Goal: Transaction & Acquisition: Book appointment/travel/reservation

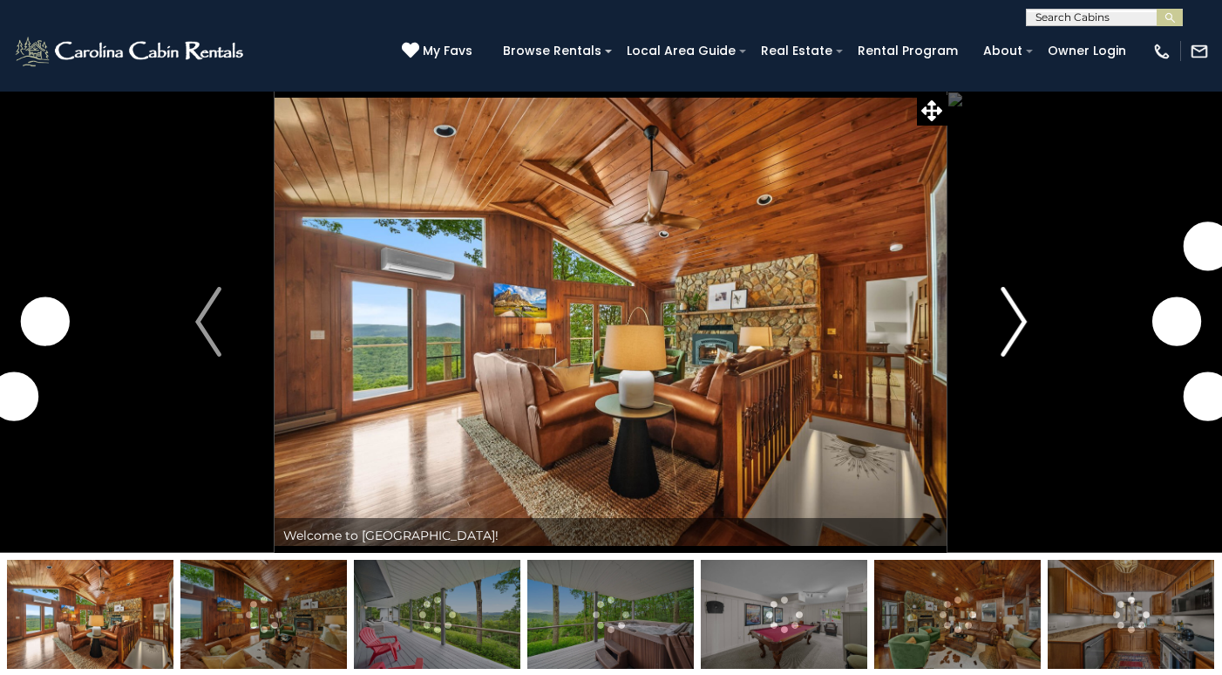
click at [1014, 317] on img "Next" at bounding box center [1014, 322] width 26 height 70
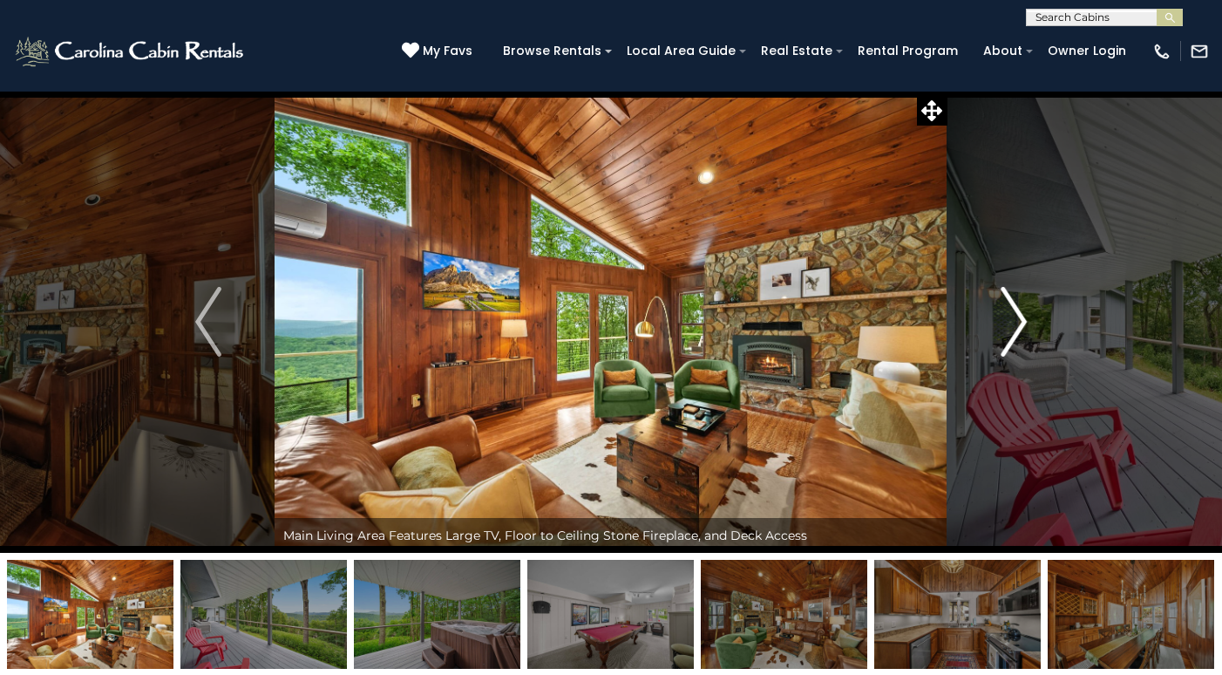
click at [1016, 323] on img "Next" at bounding box center [1014, 322] width 26 height 70
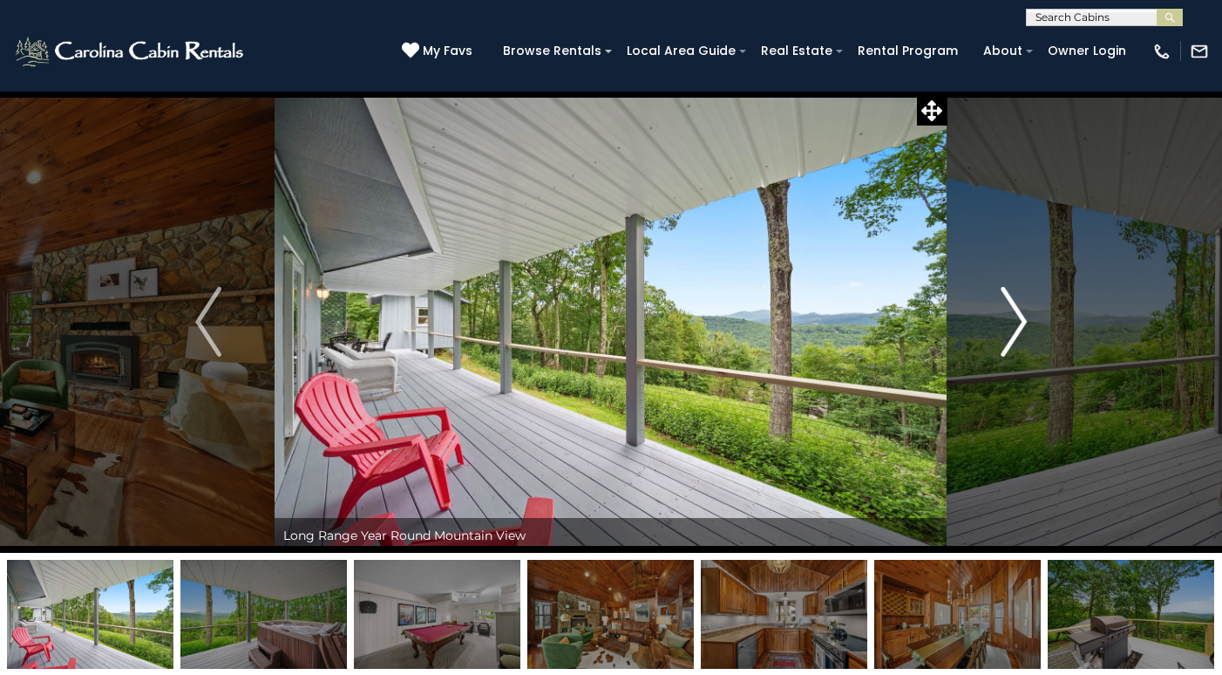
click at [1016, 323] on img "Next" at bounding box center [1014, 322] width 26 height 70
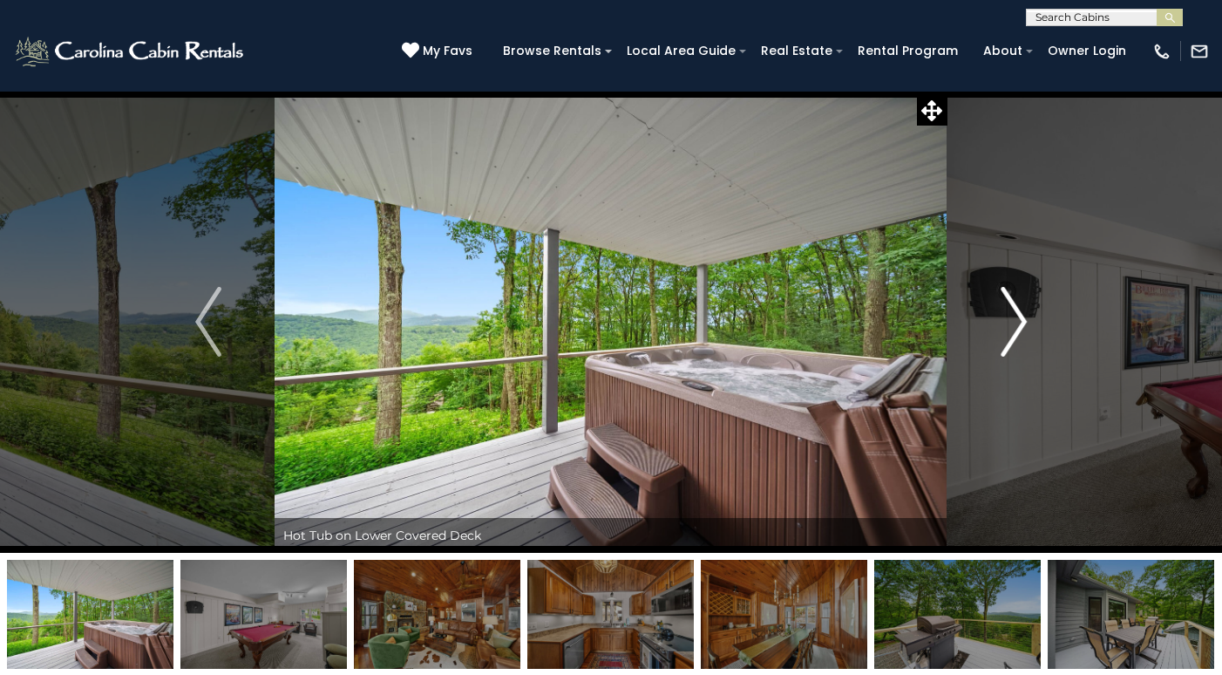
click at [1016, 323] on img "Next" at bounding box center [1014, 322] width 26 height 70
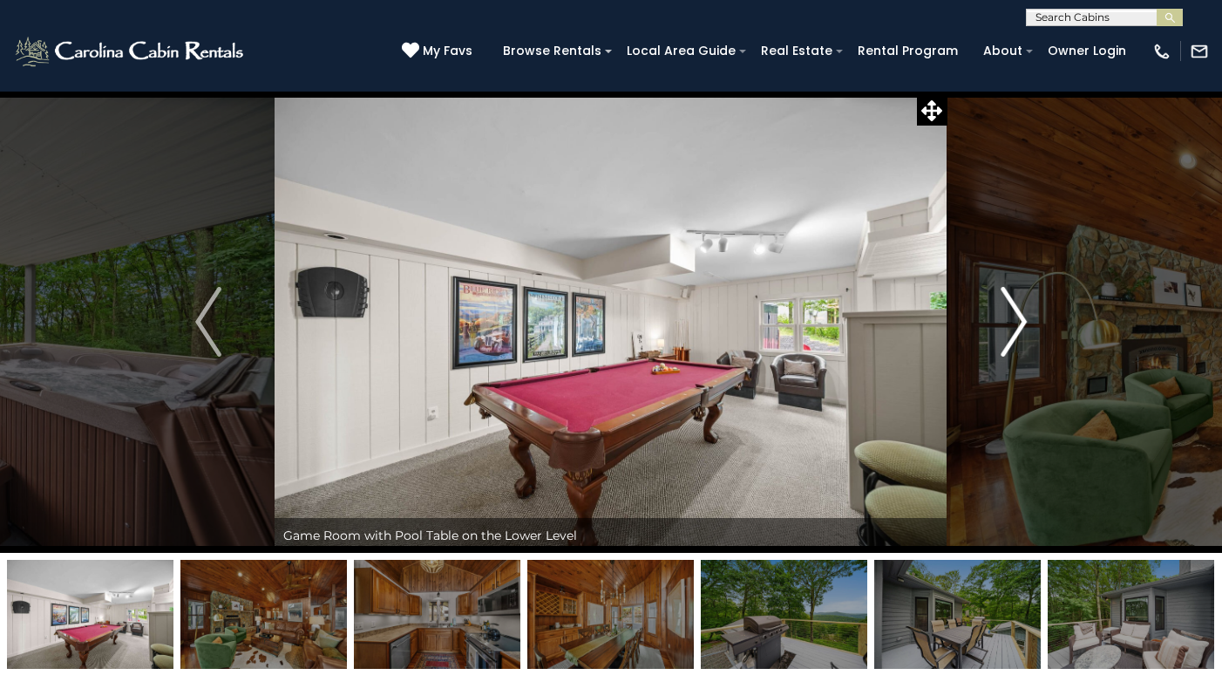
click at [1016, 323] on img "Next" at bounding box center [1014, 322] width 26 height 70
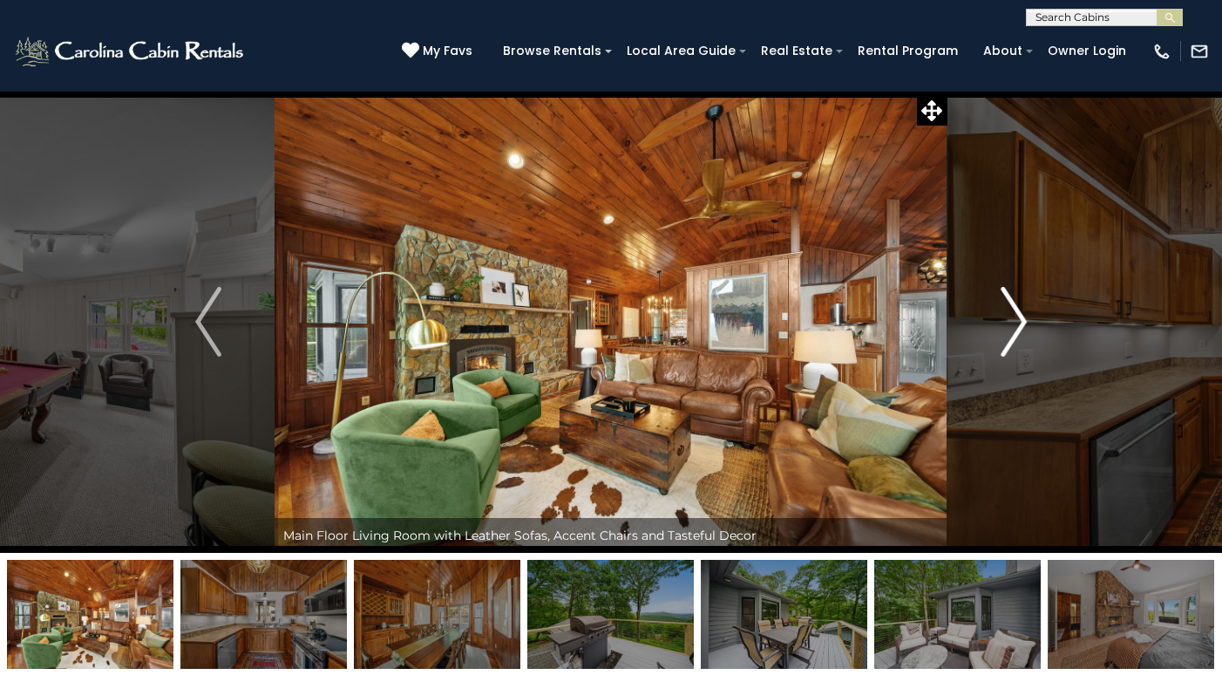
click at [1016, 323] on img "Next" at bounding box center [1014, 322] width 26 height 70
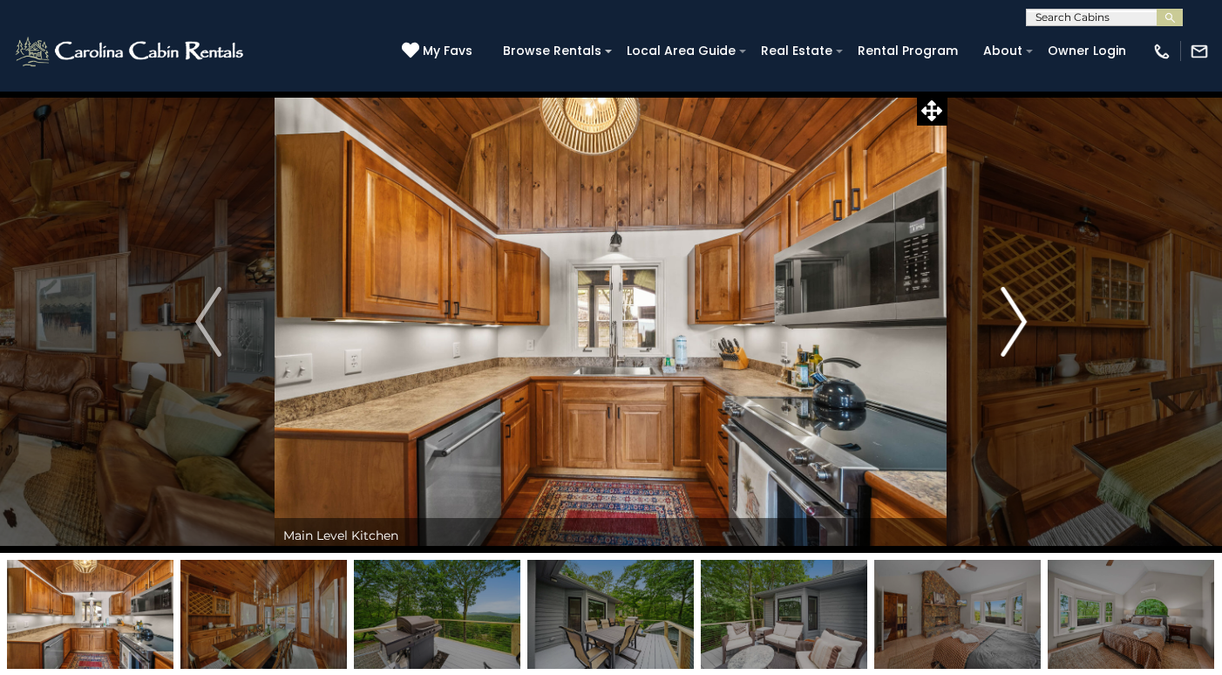
click at [1016, 323] on img "Next" at bounding box center [1014, 322] width 26 height 70
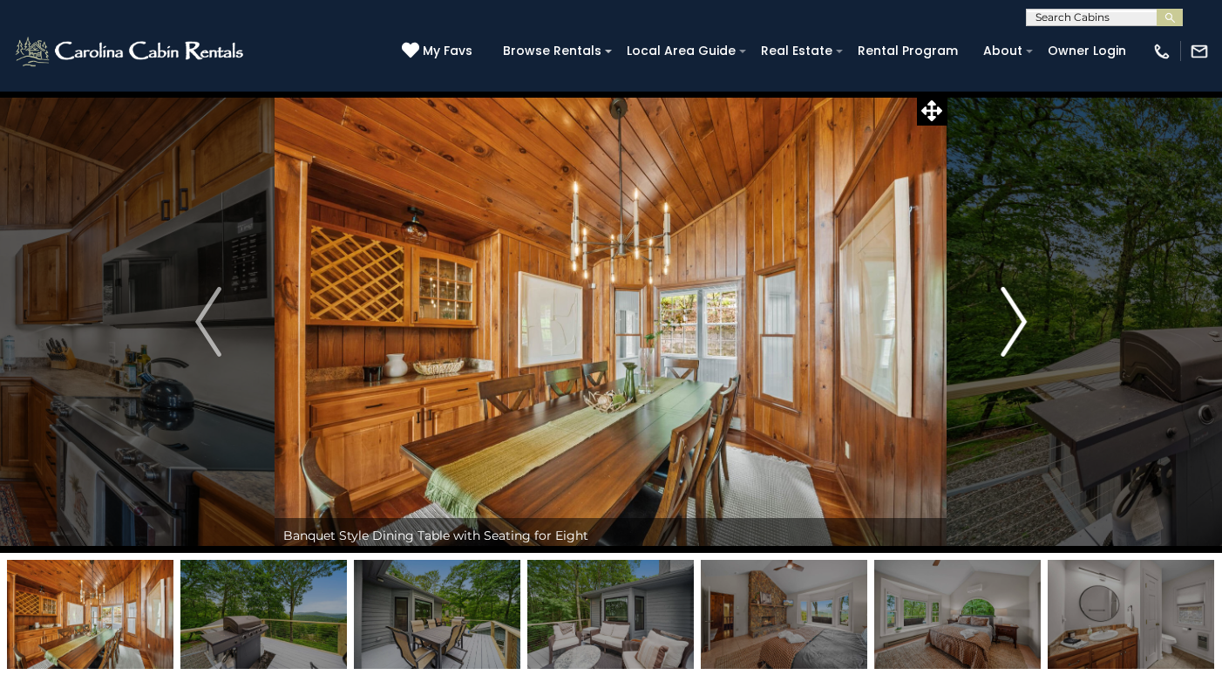
click at [1016, 323] on img "Next" at bounding box center [1014, 322] width 26 height 70
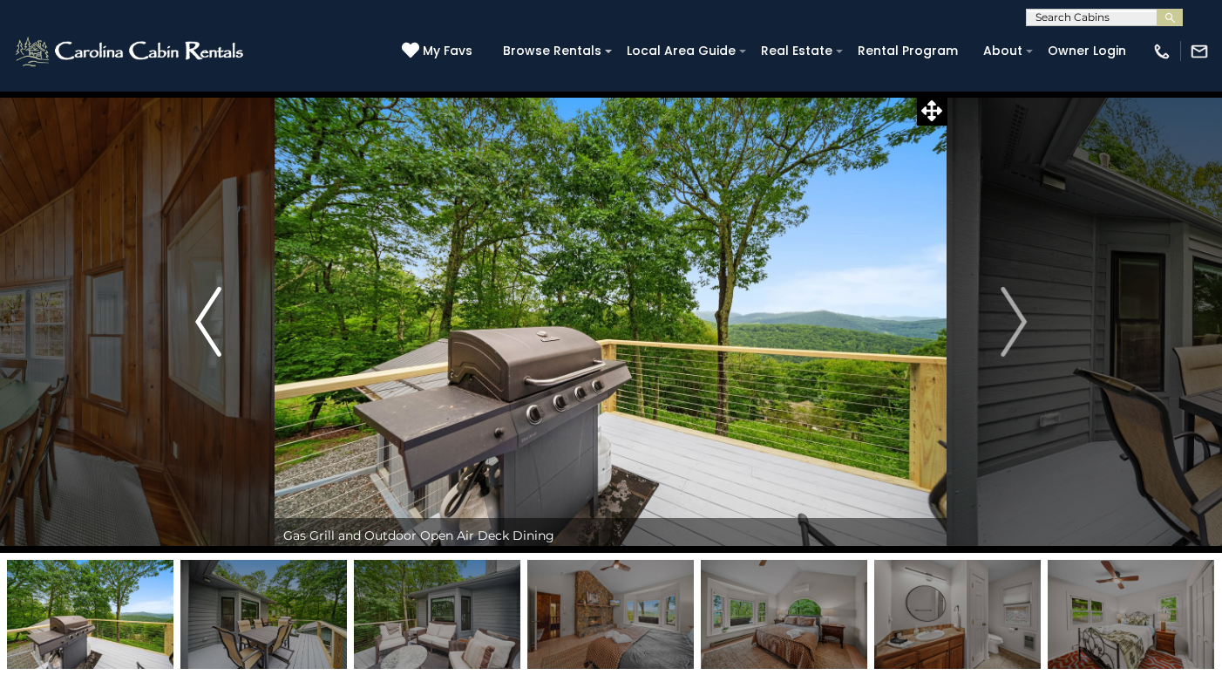
click at [212, 319] on img "Previous" at bounding box center [208, 322] width 26 height 70
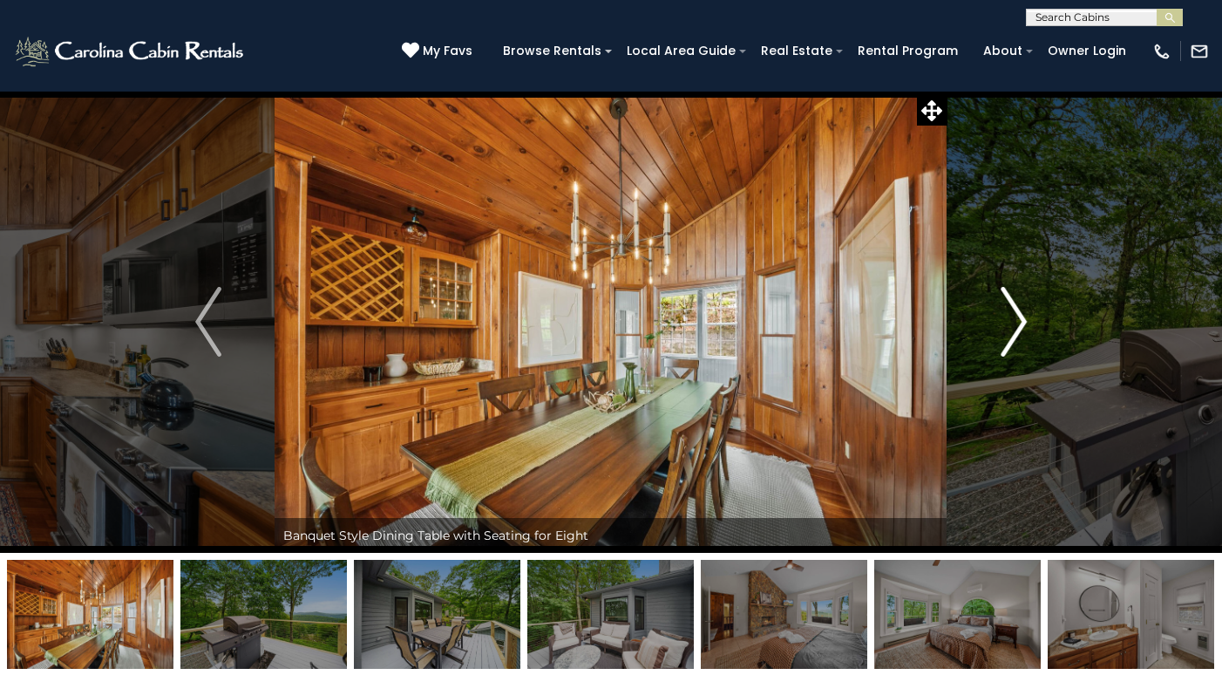
click at [1011, 324] on img "Next" at bounding box center [1014, 322] width 26 height 70
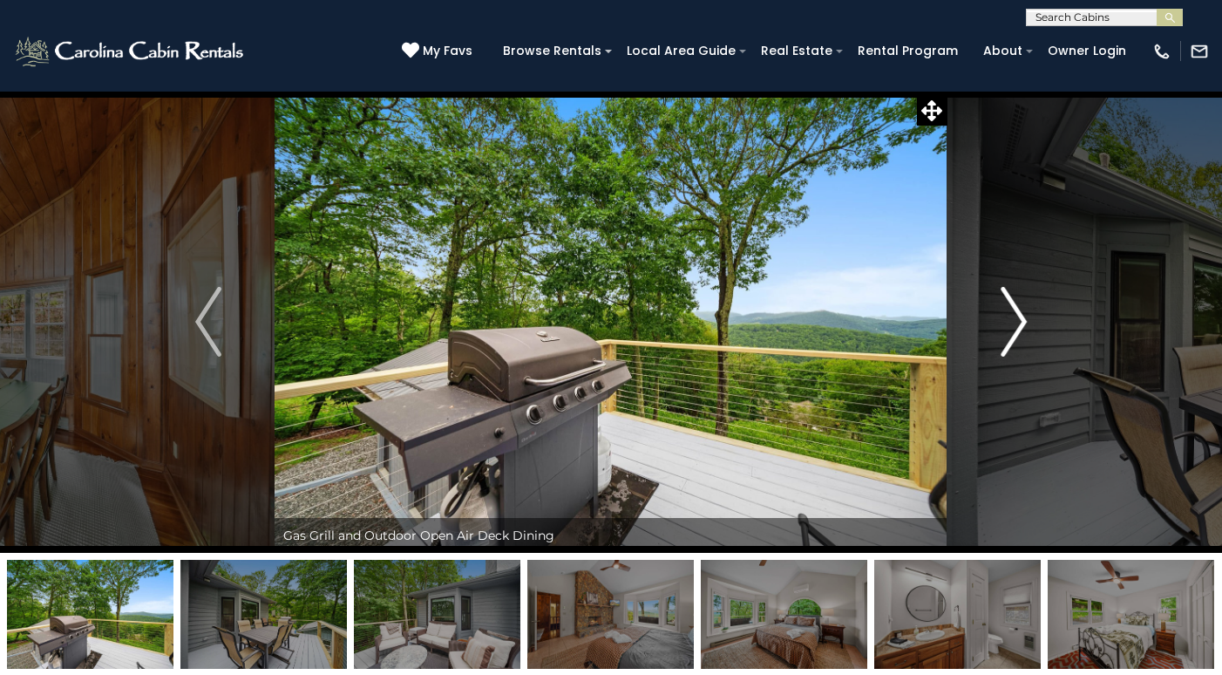
click at [1011, 324] on img "Next" at bounding box center [1014, 322] width 26 height 70
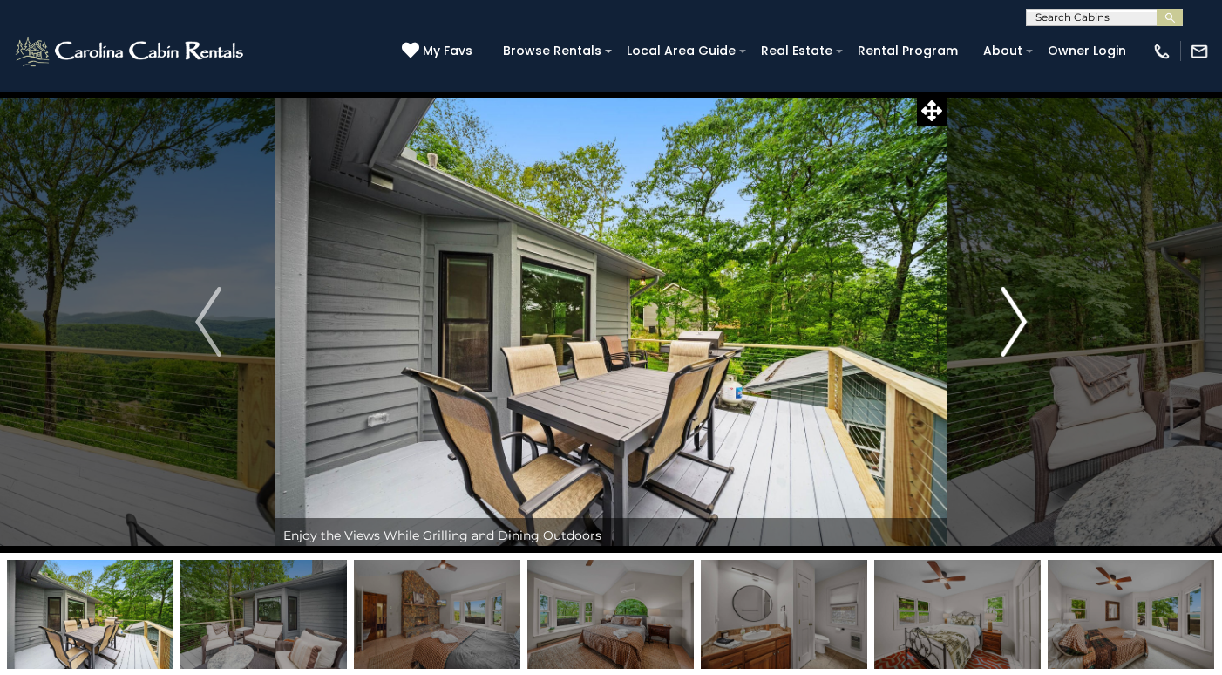
click at [1011, 324] on img "Next" at bounding box center [1014, 322] width 26 height 70
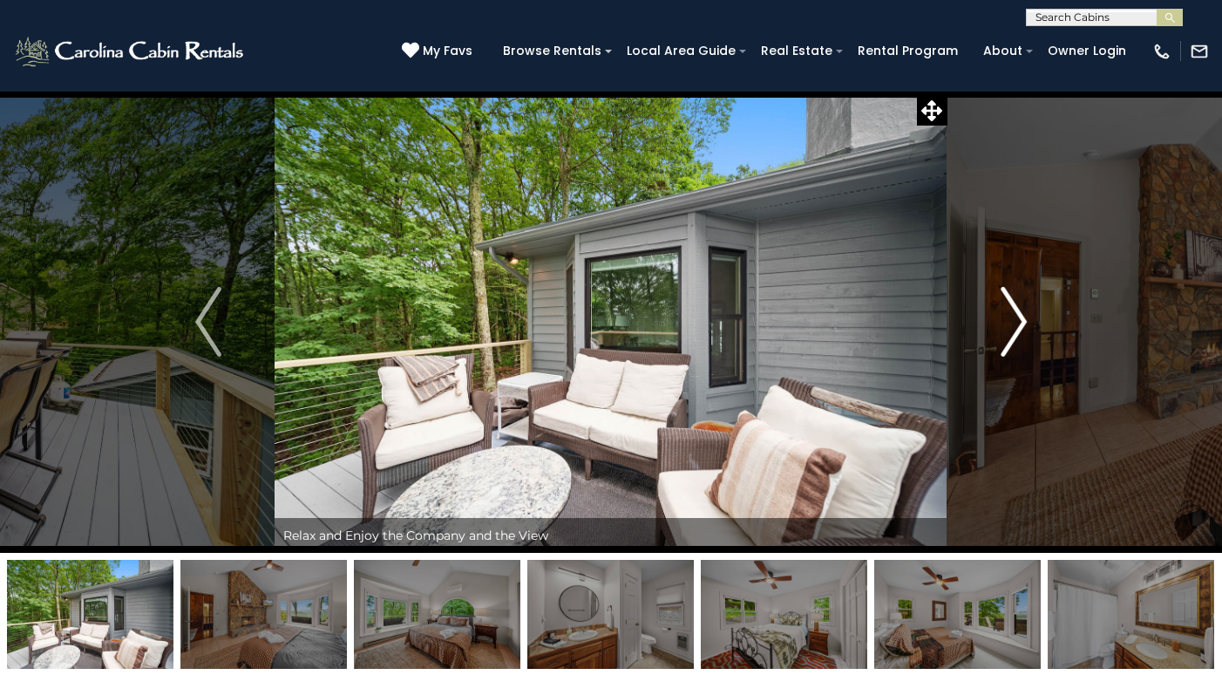
click at [1011, 324] on img "Next" at bounding box center [1014, 322] width 26 height 70
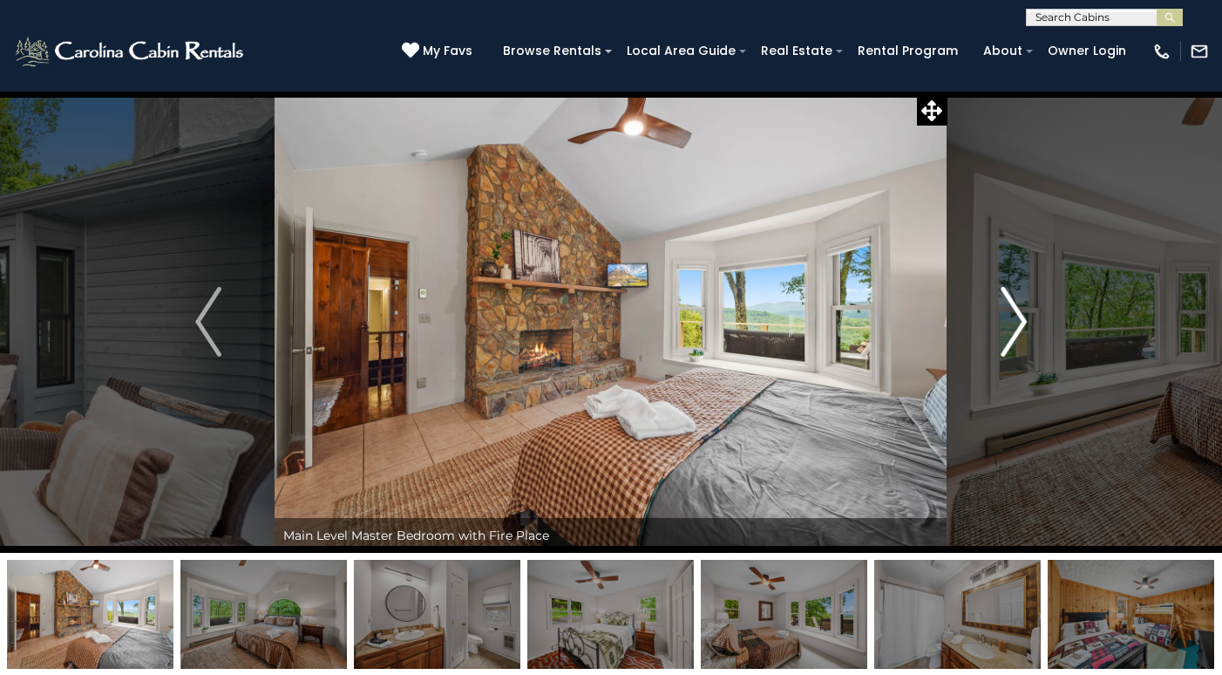
click at [1011, 324] on img "Next" at bounding box center [1014, 322] width 26 height 70
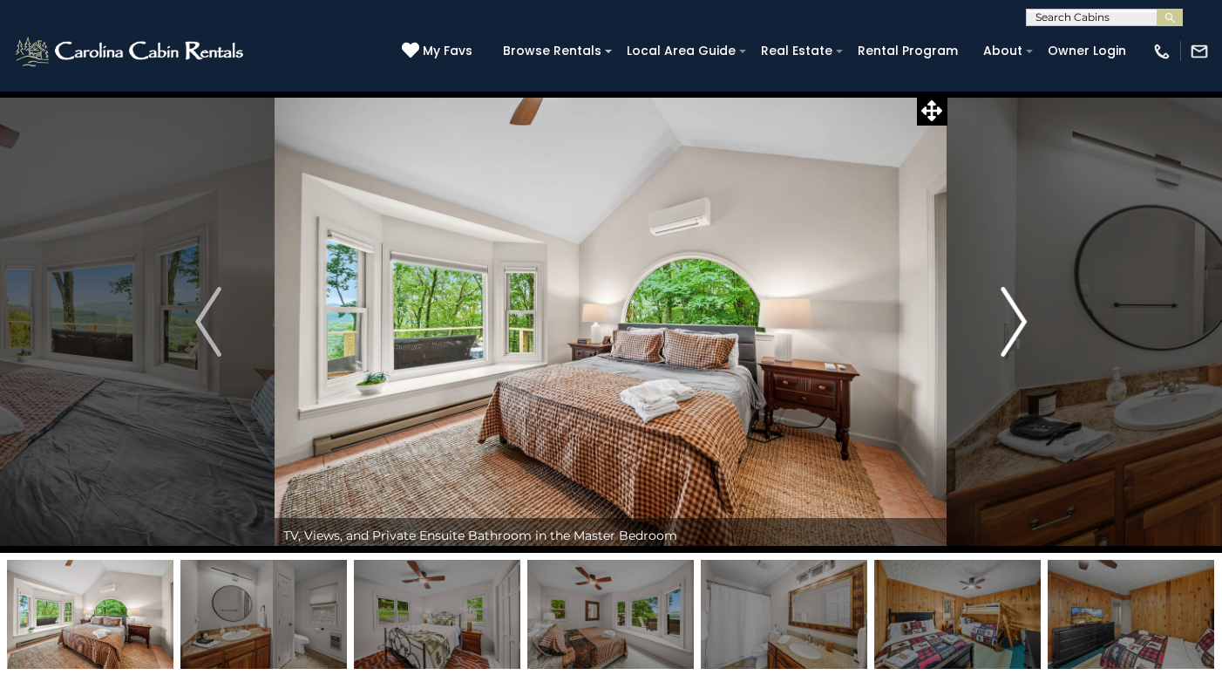
click at [1011, 324] on img "Next" at bounding box center [1014, 322] width 26 height 70
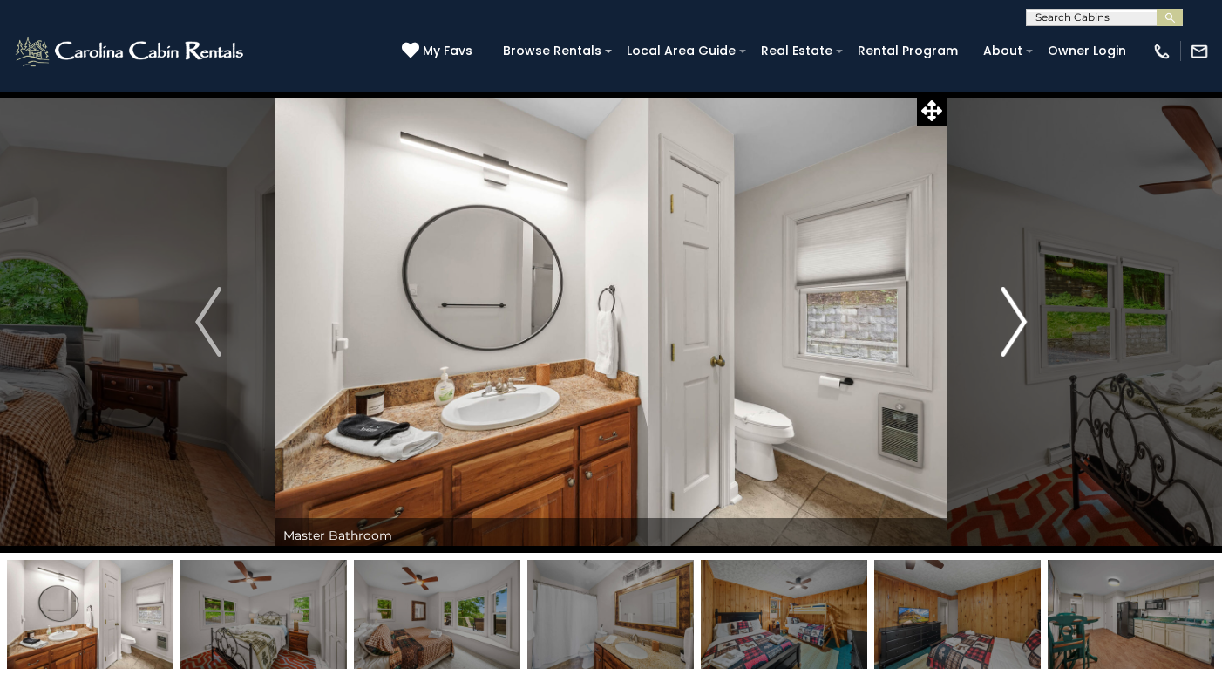
click at [1007, 324] on img "Next" at bounding box center [1014, 322] width 26 height 70
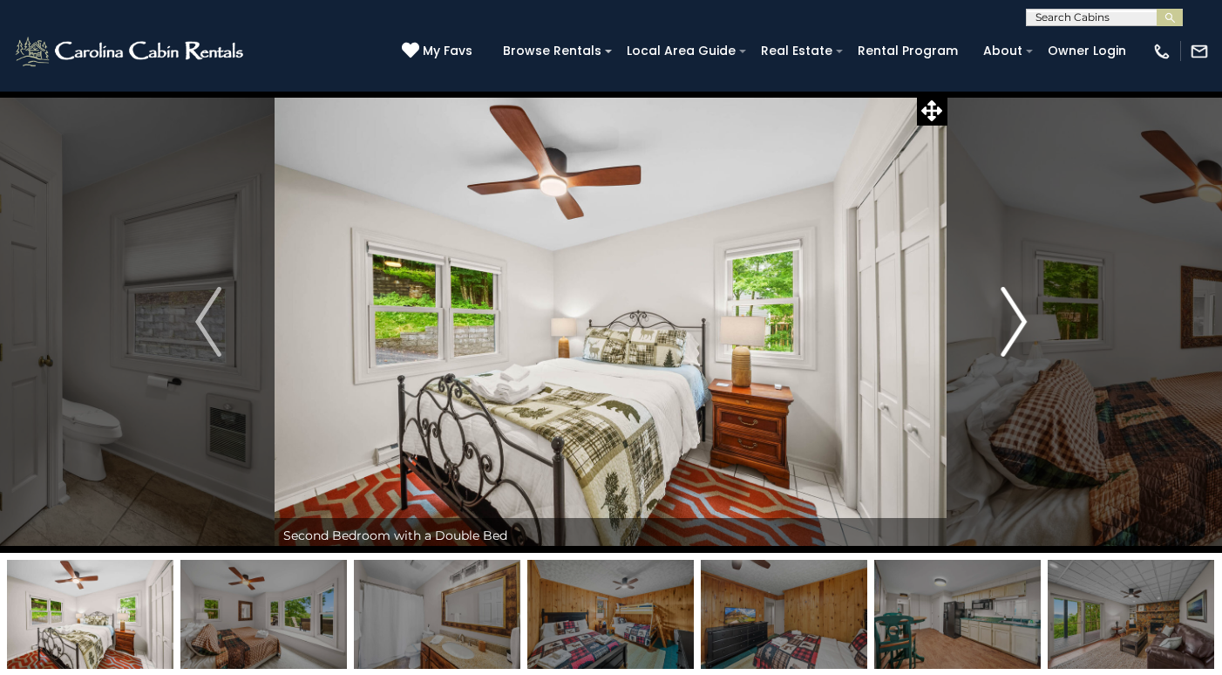
click at [1004, 331] on img "Next" at bounding box center [1014, 322] width 26 height 70
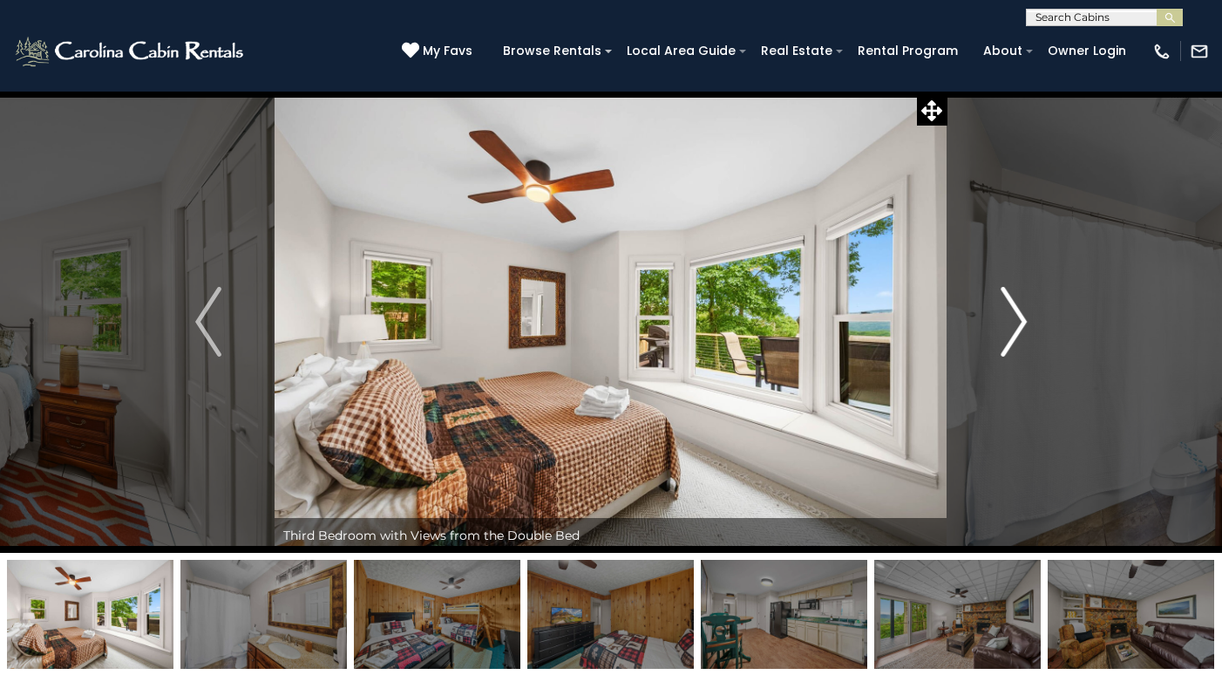
click at [1004, 331] on img "Next" at bounding box center [1014, 322] width 26 height 70
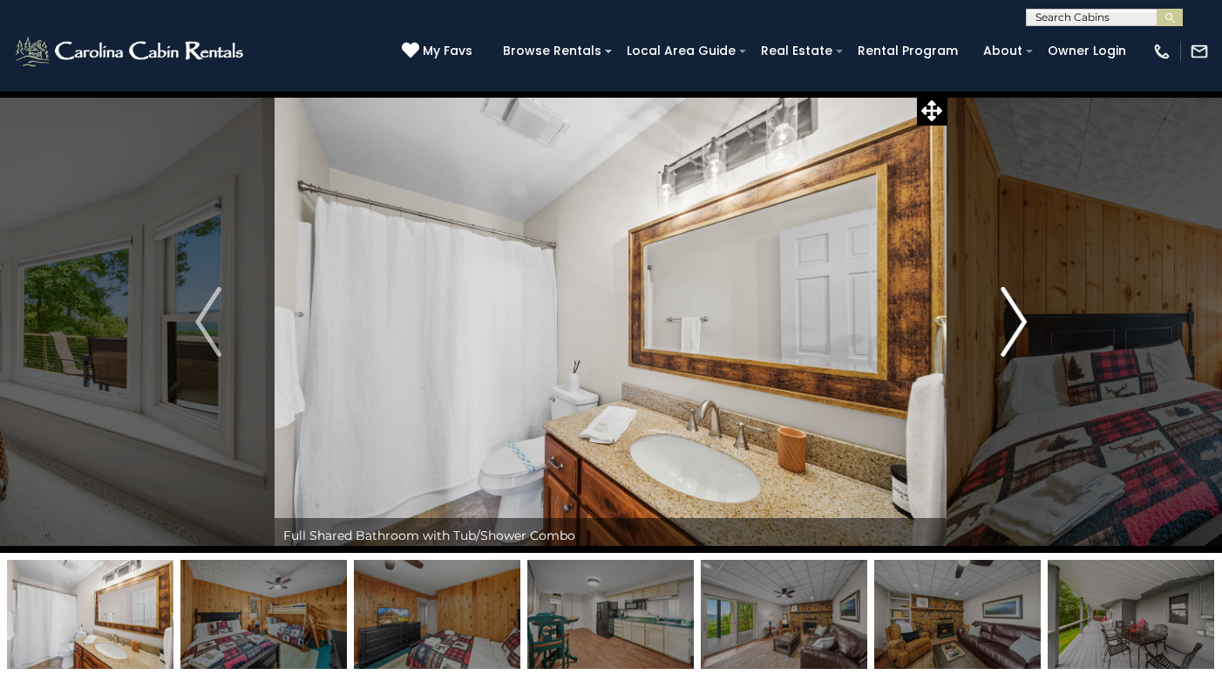
click at [1005, 331] on img "Next" at bounding box center [1014, 322] width 26 height 70
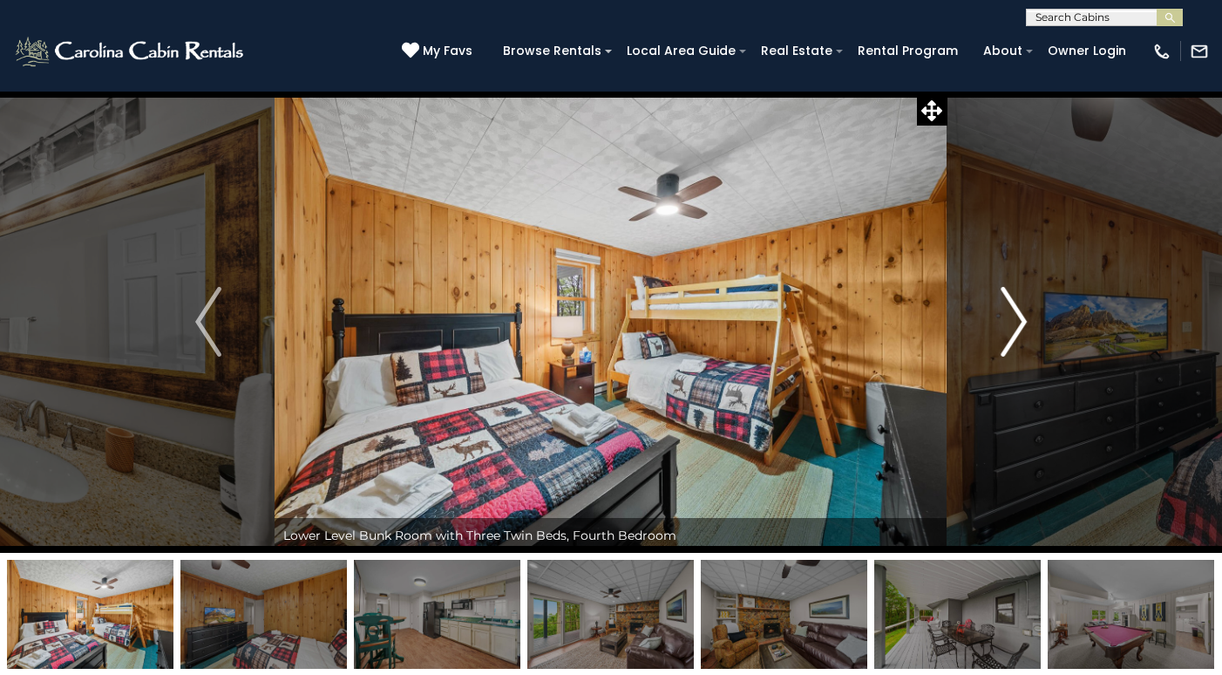
click at [1005, 331] on img "Next" at bounding box center [1014, 322] width 26 height 70
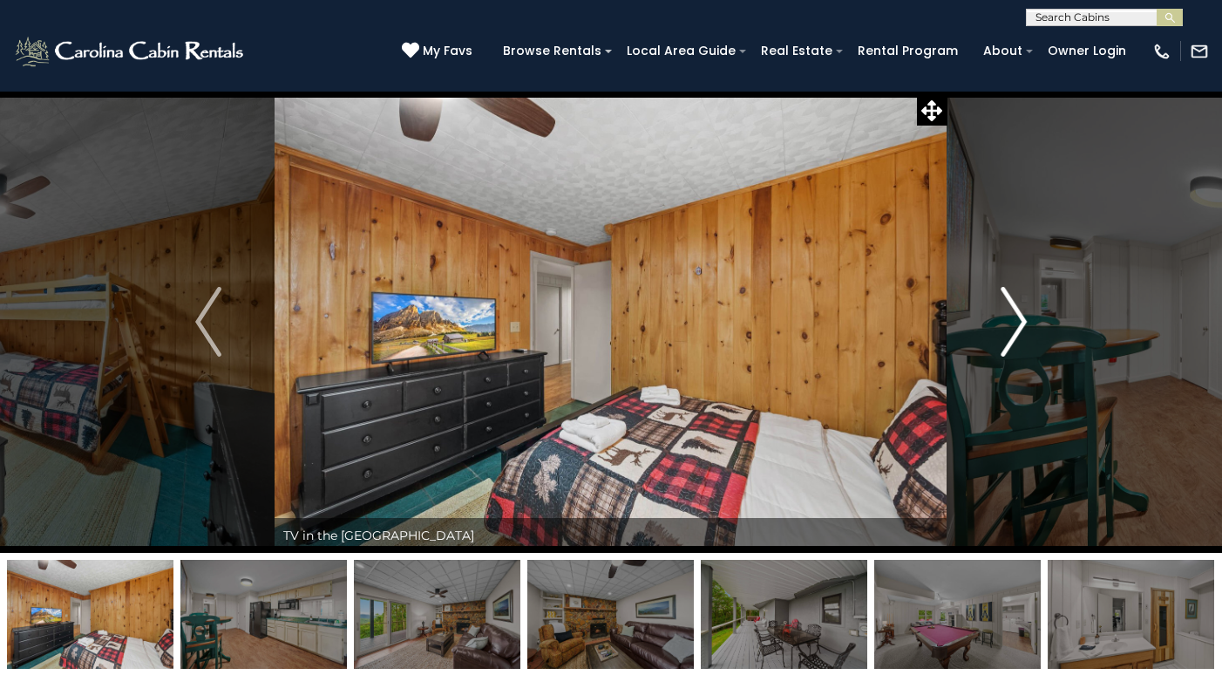
click at [1005, 331] on img "Next" at bounding box center [1014, 322] width 26 height 70
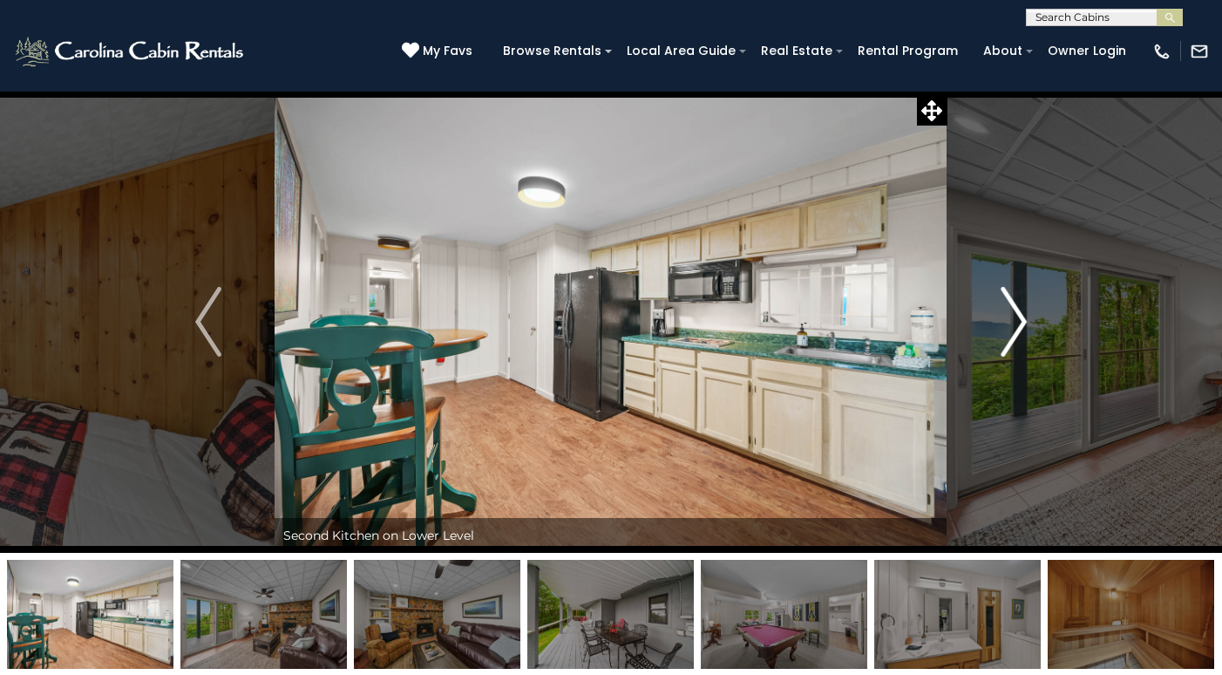
click at [1005, 331] on img "Next" at bounding box center [1014, 322] width 26 height 70
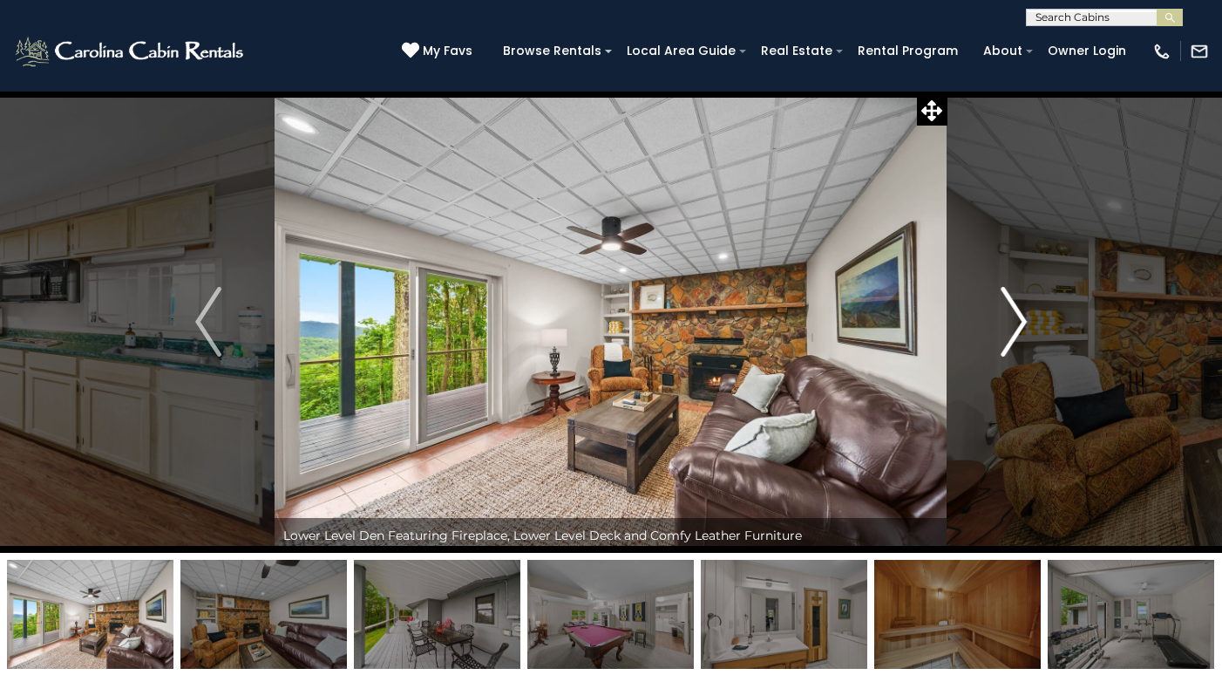
click at [1005, 331] on img "Next" at bounding box center [1014, 322] width 26 height 70
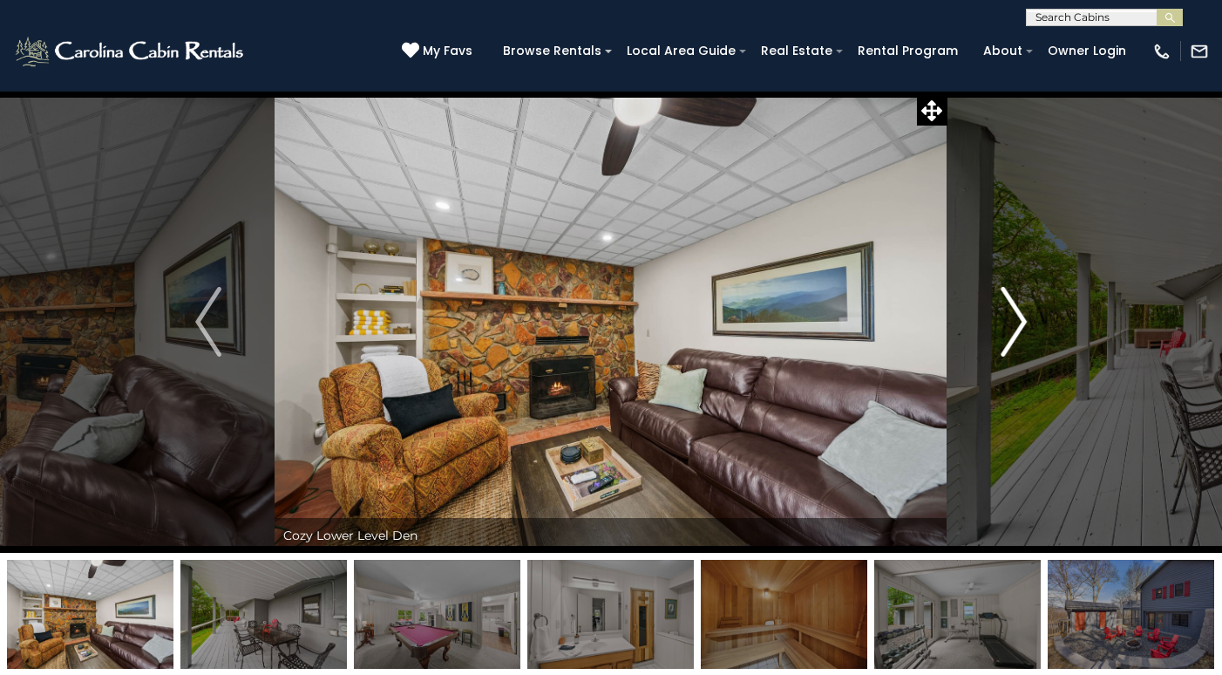
click at [1005, 331] on img "Next" at bounding box center [1014, 322] width 26 height 70
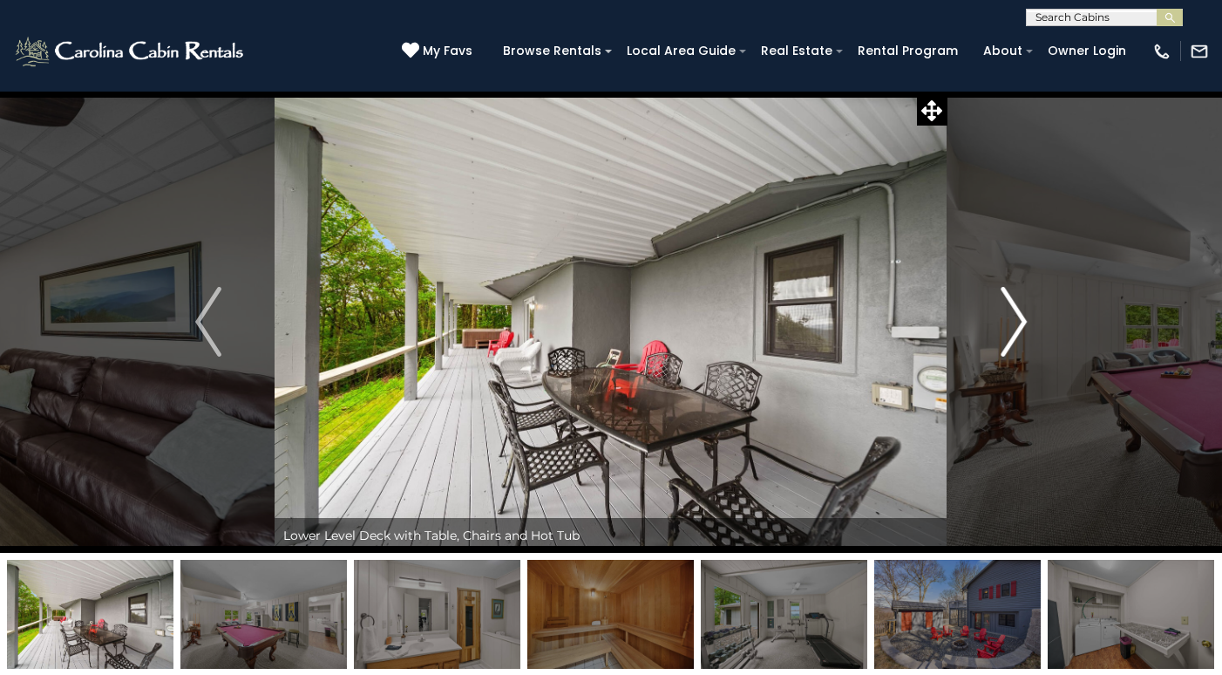
click at [1005, 331] on img "Next" at bounding box center [1014, 322] width 26 height 70
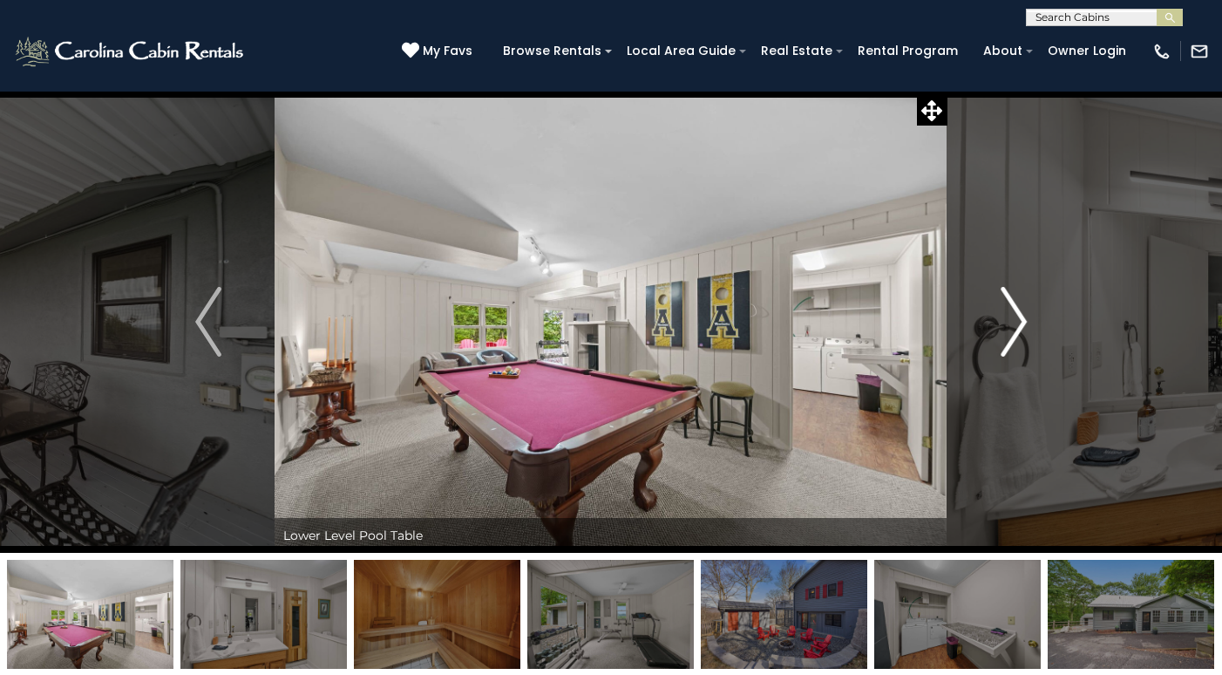
click at [1005, 331] on img "Next" at bounding box center [1014, 322] width 26 height 70
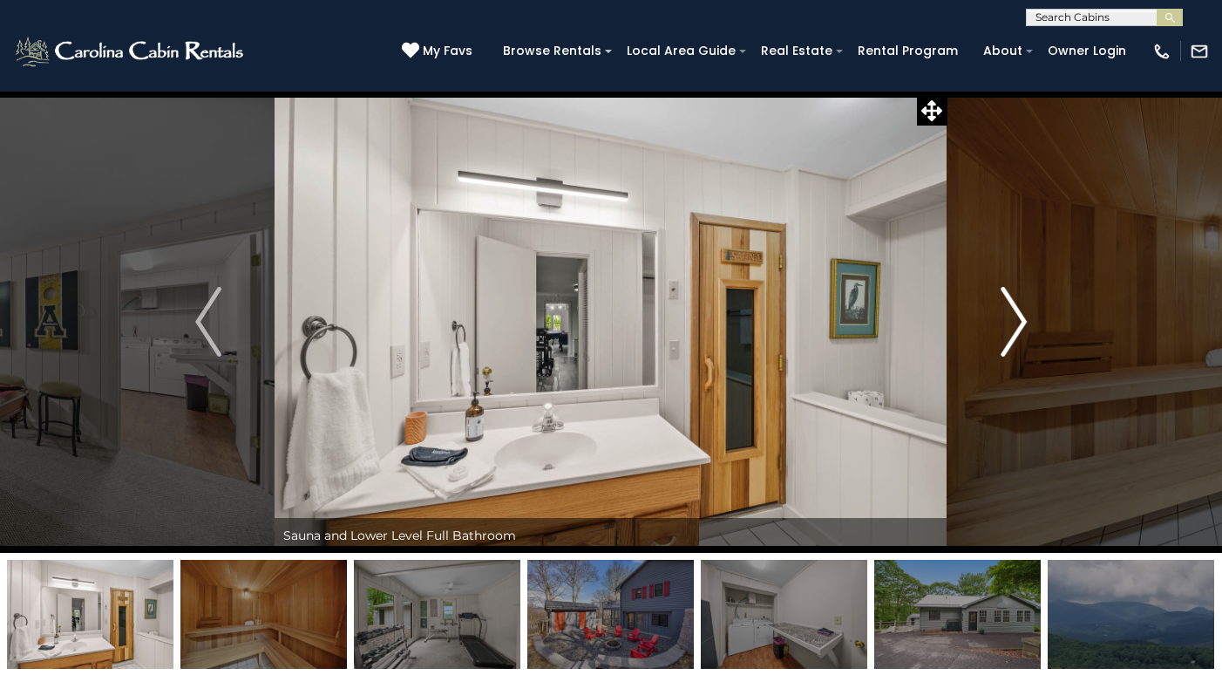
click at [1005, 331] on img "Next" at bounding box center [1014, 322] width 26 height 70
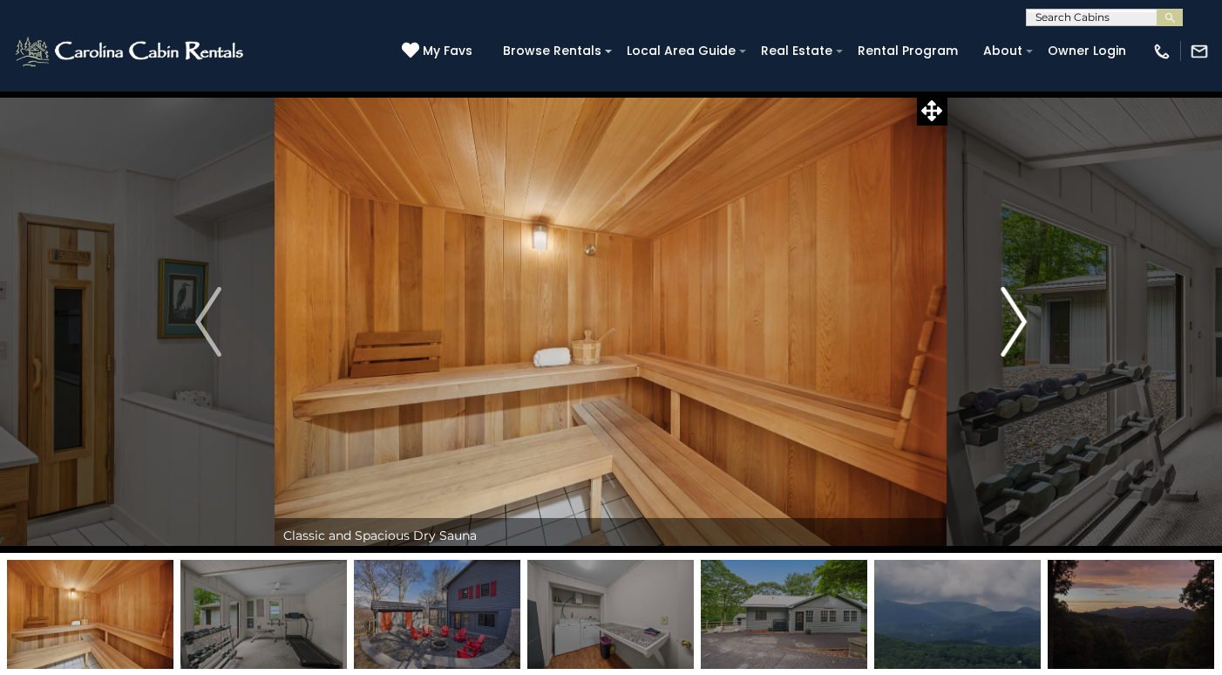
click at [1005, 331] on img "Next" at bounding box center [1014, 322] width 26 height 70
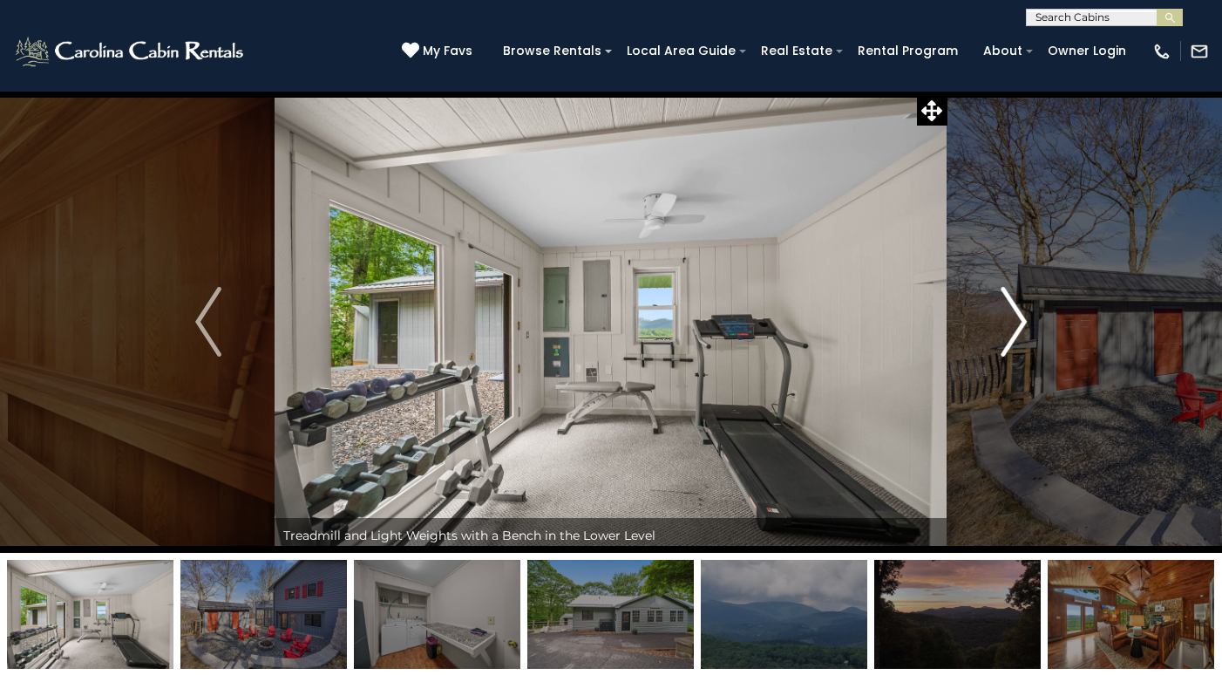
click at [1005, 331] on img "Next" at bounding box center [1014, 322] width 26 height 70
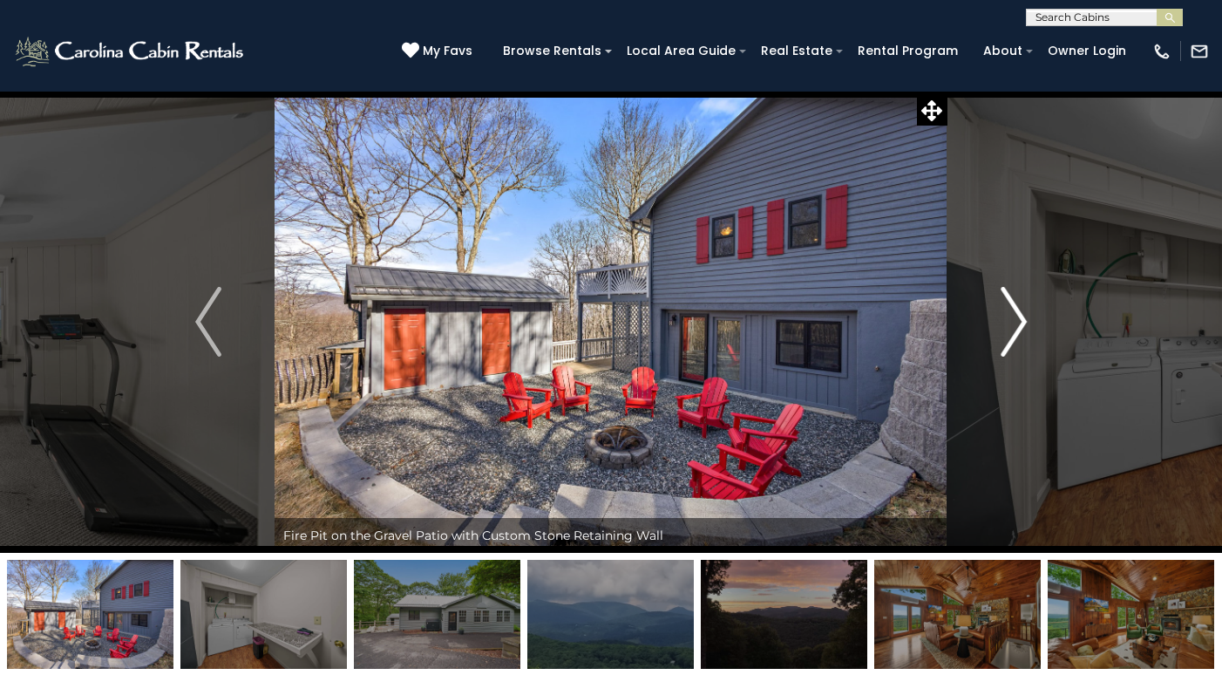
click at [1006, 331] on img "Next" at bounding box center [1014, 322] width 26 height 70
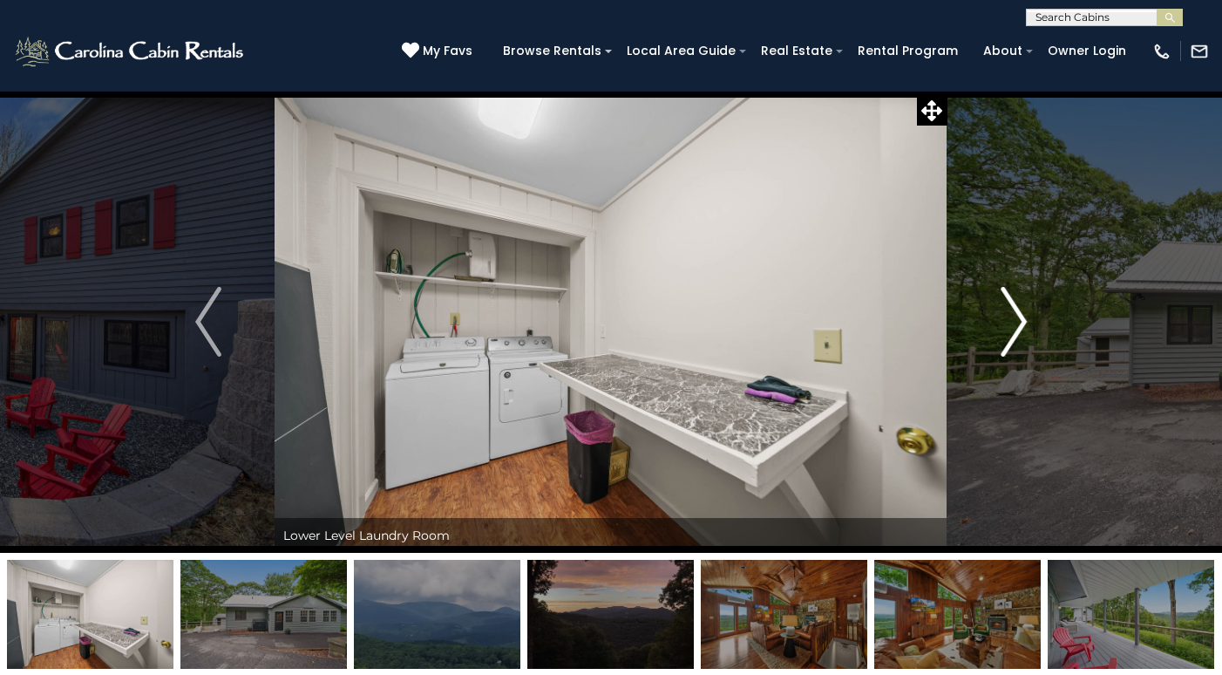
click at [1006, 331] on img "Next" at bounding box center [1014, 322] width 26 height 70
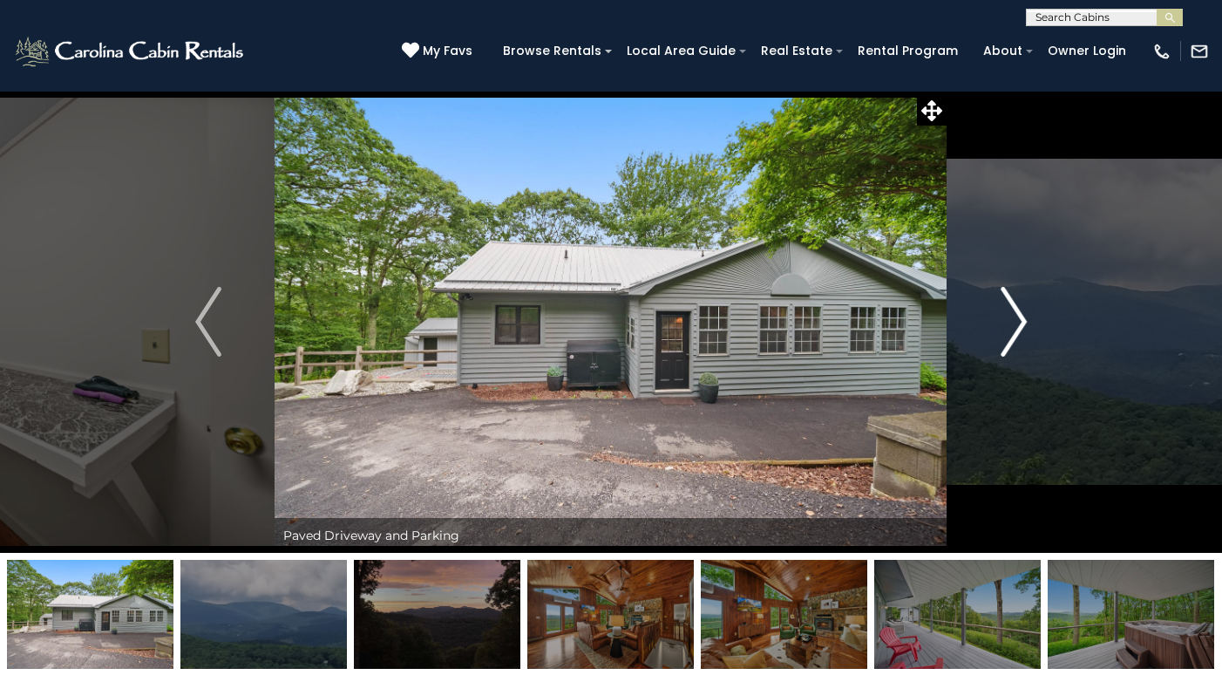
click at [1006, 331] on img "Next" at bounding box center [1014, 322] width 26 height 70
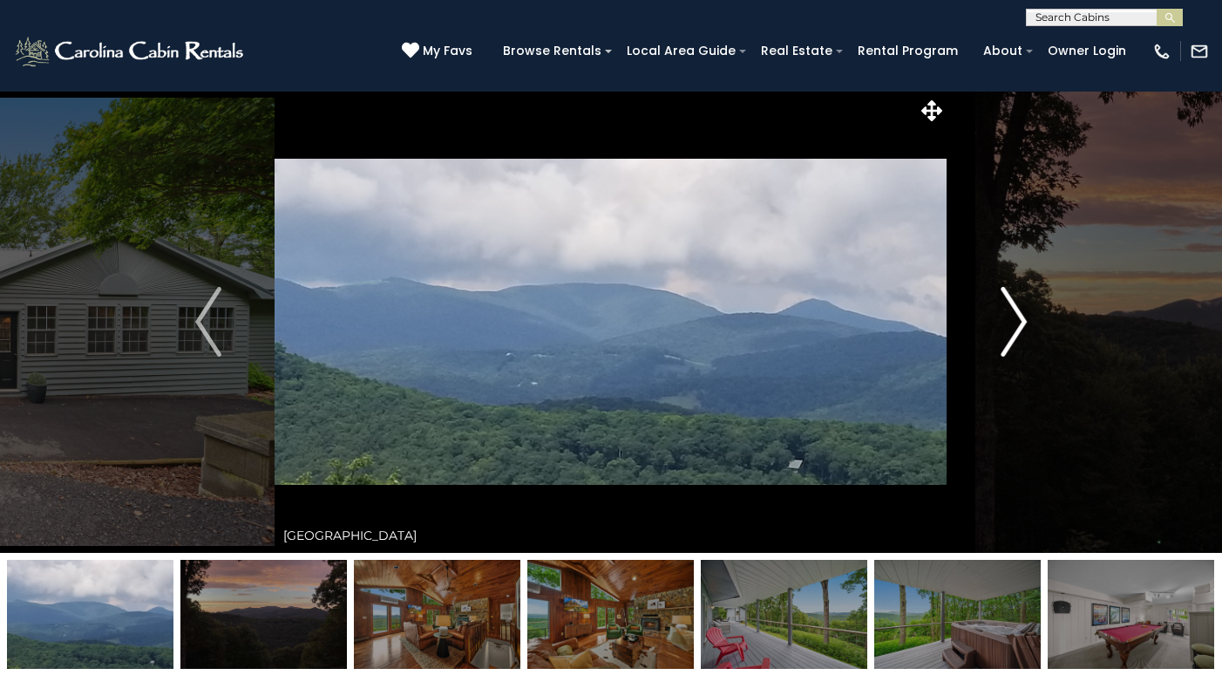
click at [1015, 329] on img "Next" at bounding box center [1014, 322] width 26 height 70
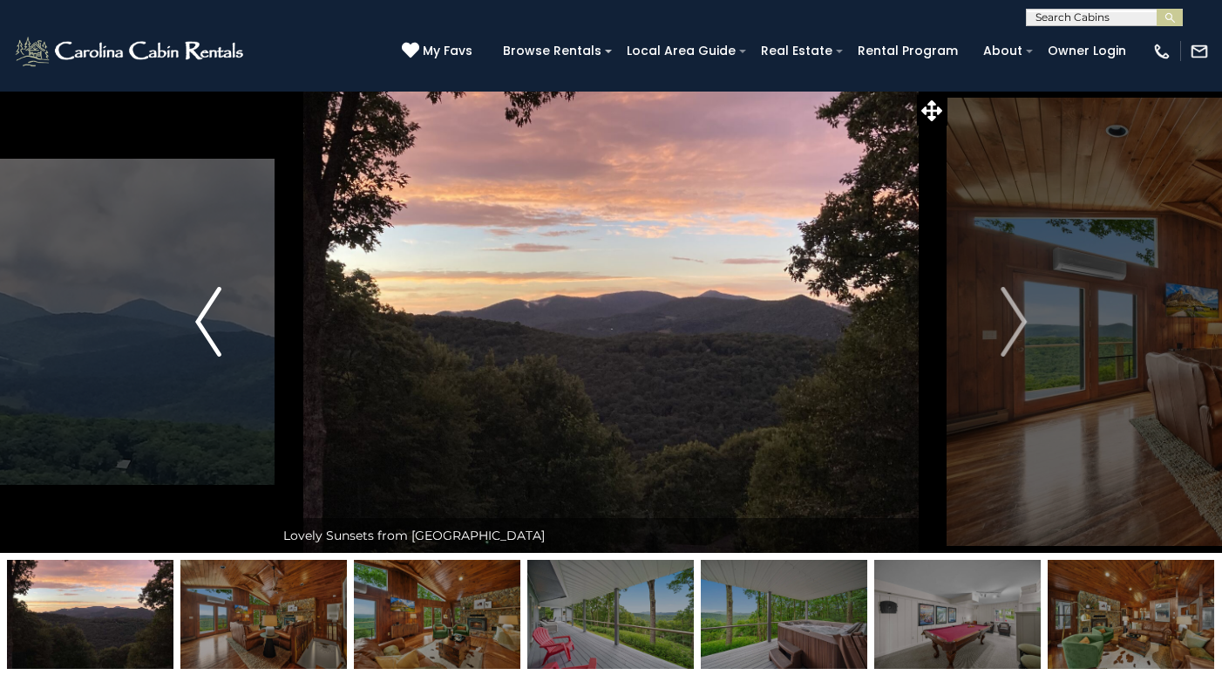
click at [210, 321] on img "Previous" at bounding box center [208, 322] width 26 height 70
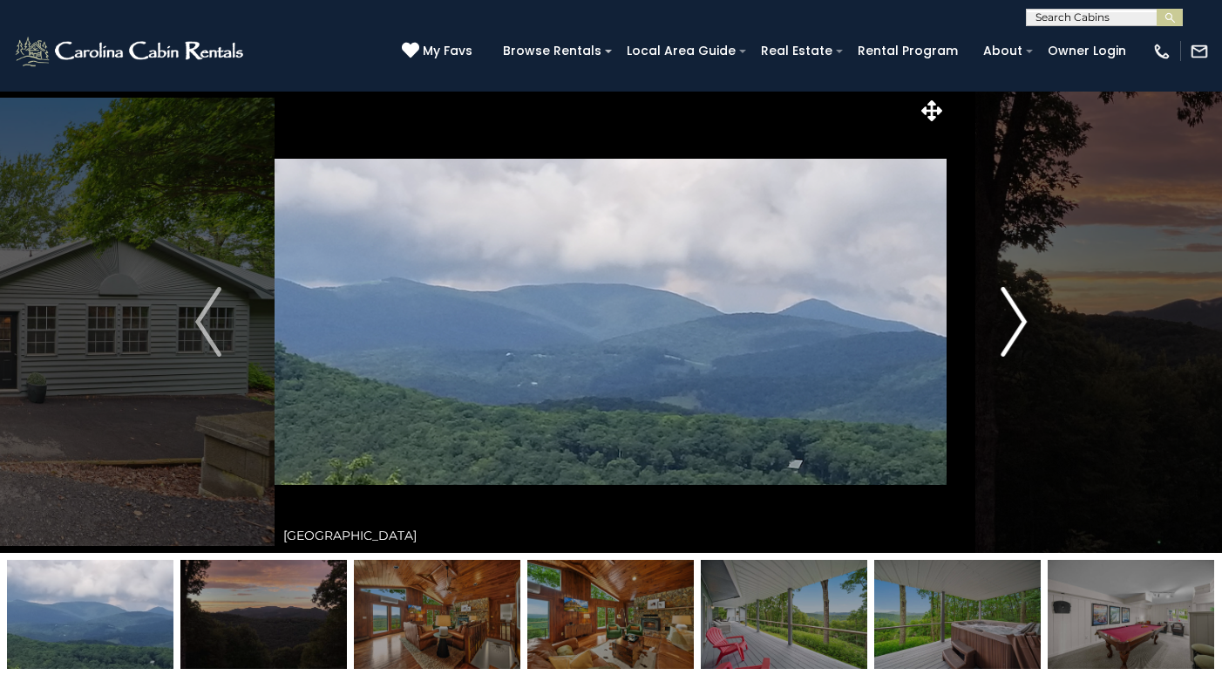
click at [1014, 306] on img "Next" at bounding box center [1014, 322] width 26 height 70
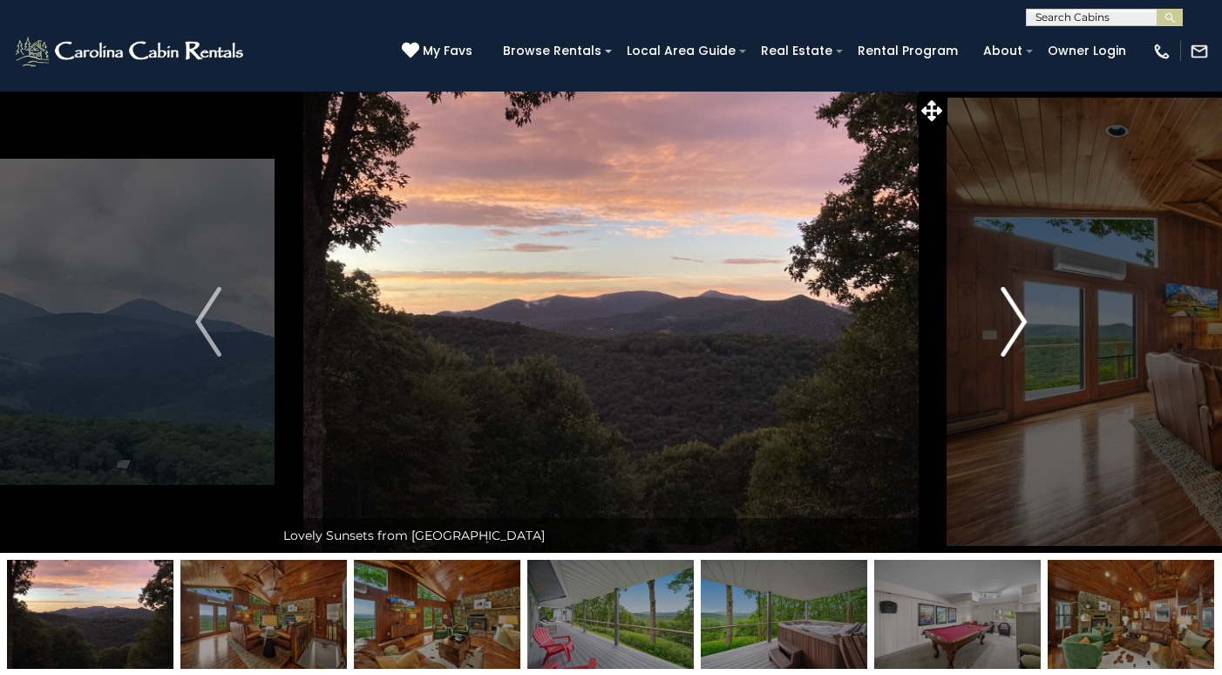
click at [1014, 307] on img "Next" at bounding box center [1014, 322] width 26 height 70
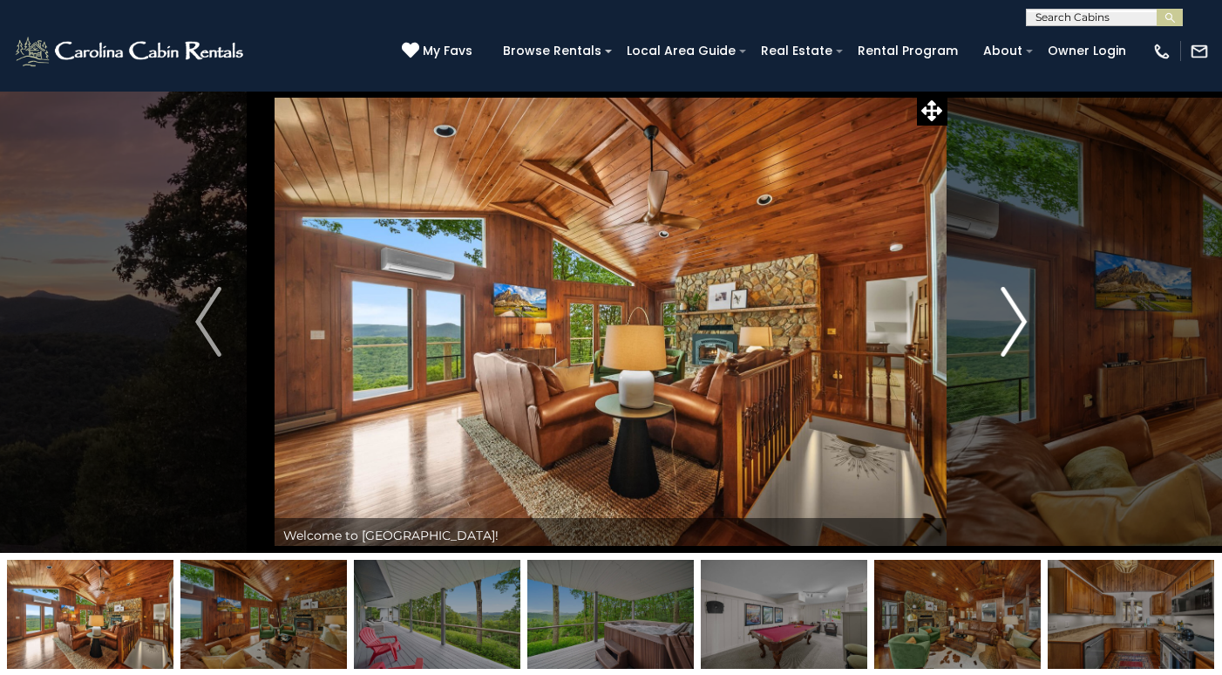
click at [1014, 307] on img "Next" at bounding box center [1014, 322] width 26 height 70
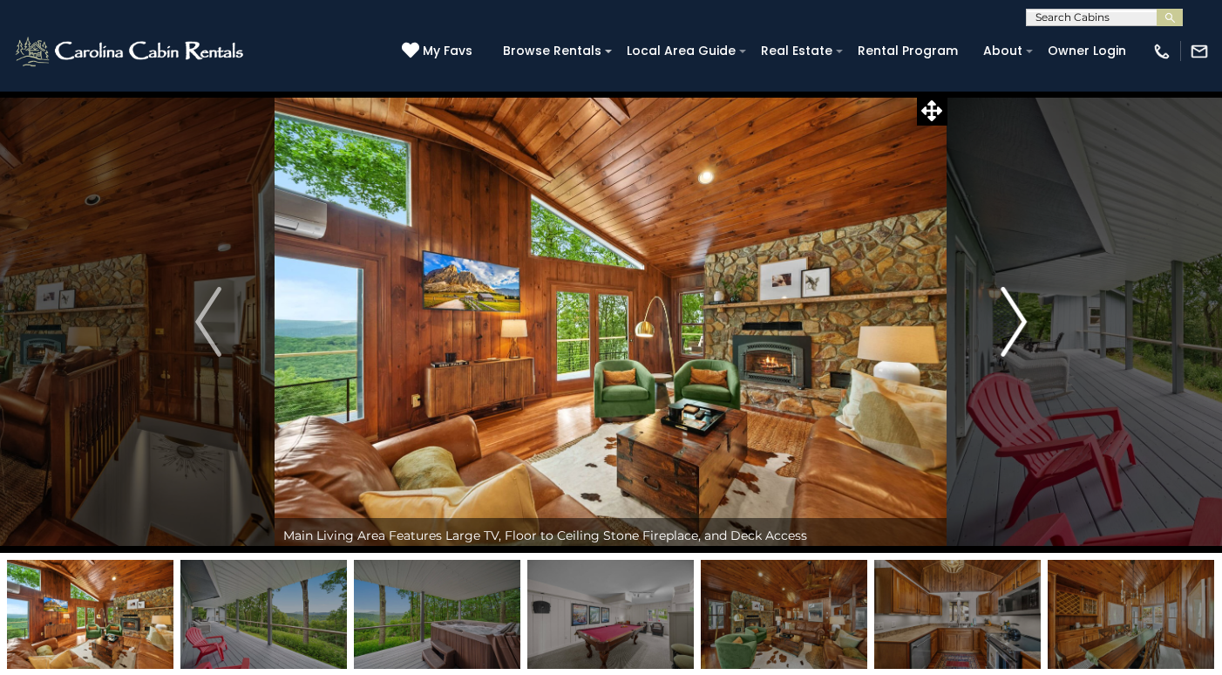
click at [1014, 307] on img "Next" at bounding box center [1014, 322] width 26 height 70
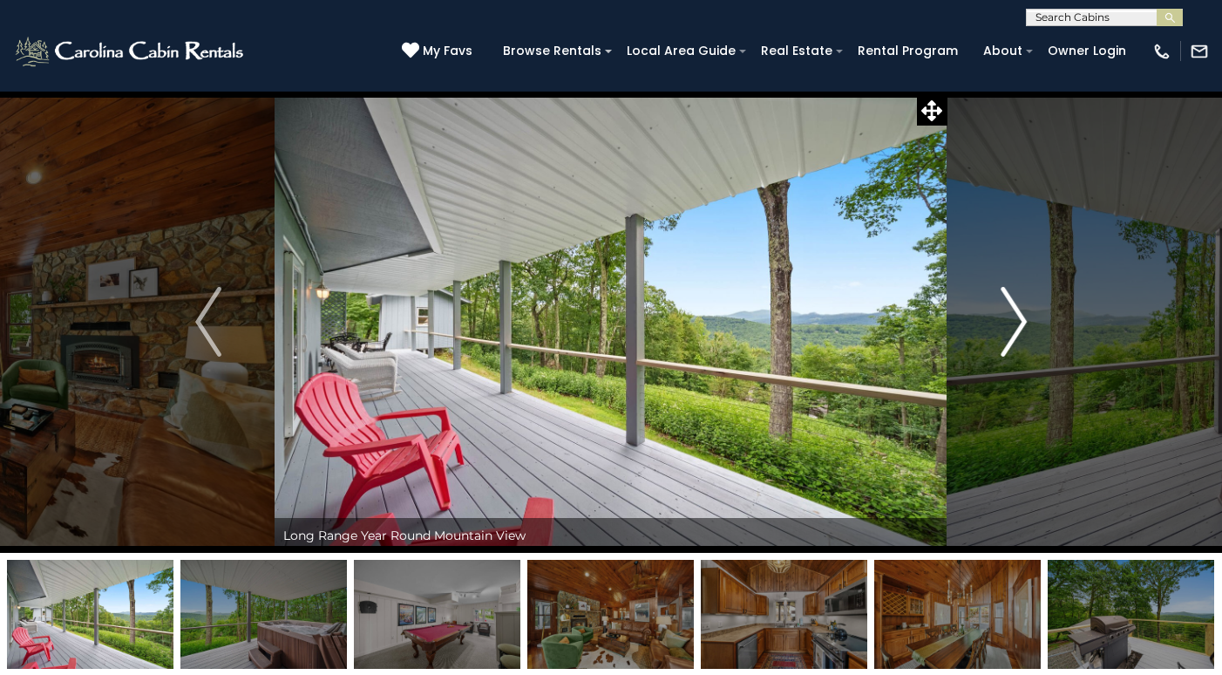
click at [1014, 307] on img "Next" at bounding box center [1014, 322] width 26 height 70
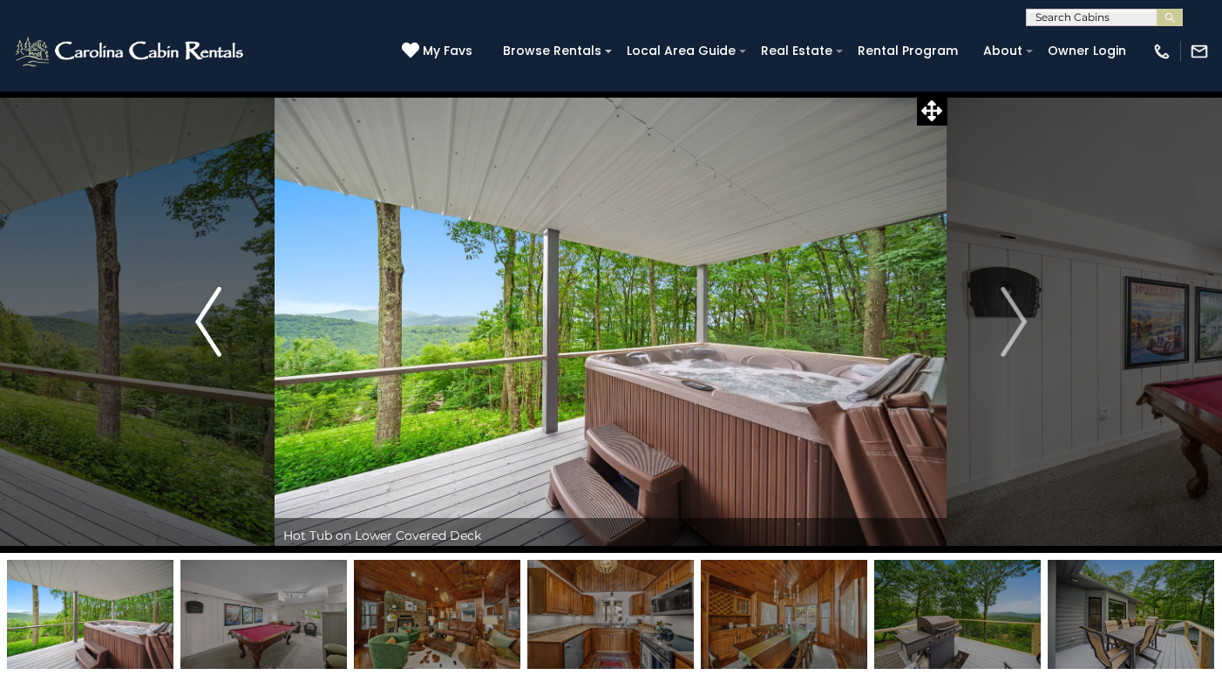
click at [212, 322] on img "Previous" at bounding box center [208, 322] width 26 height 70
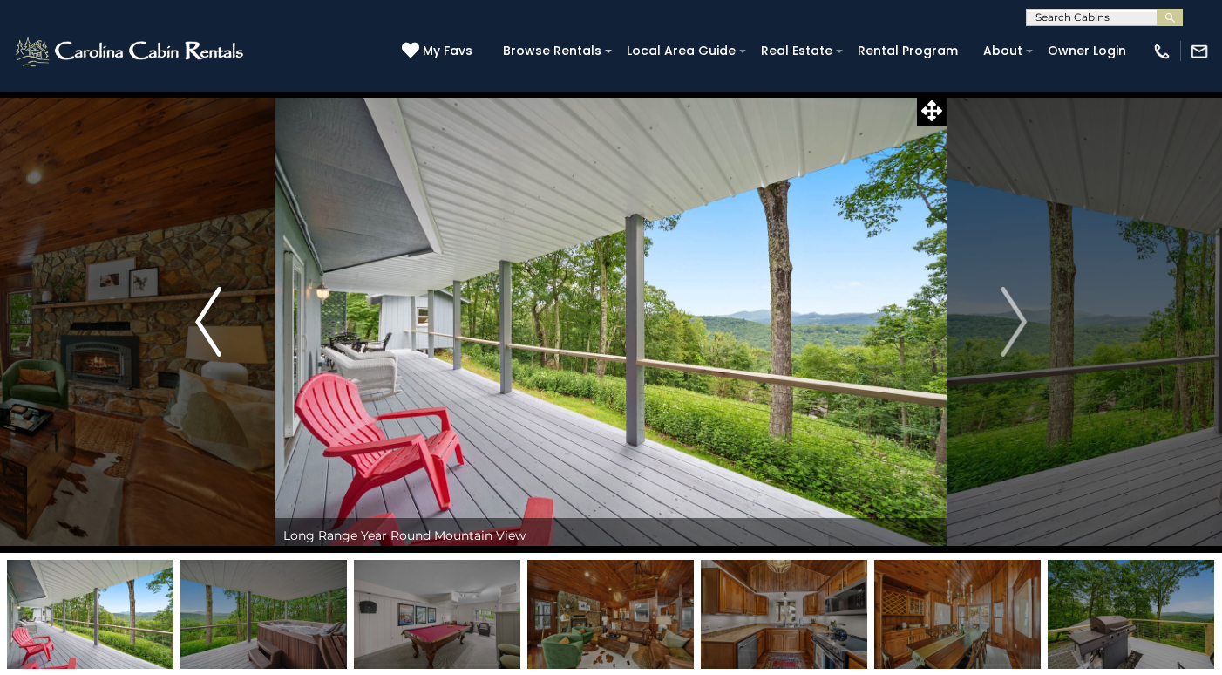
click at [206, 324] on img "Previous" at bounding box center [208, 322] width 26 height 70
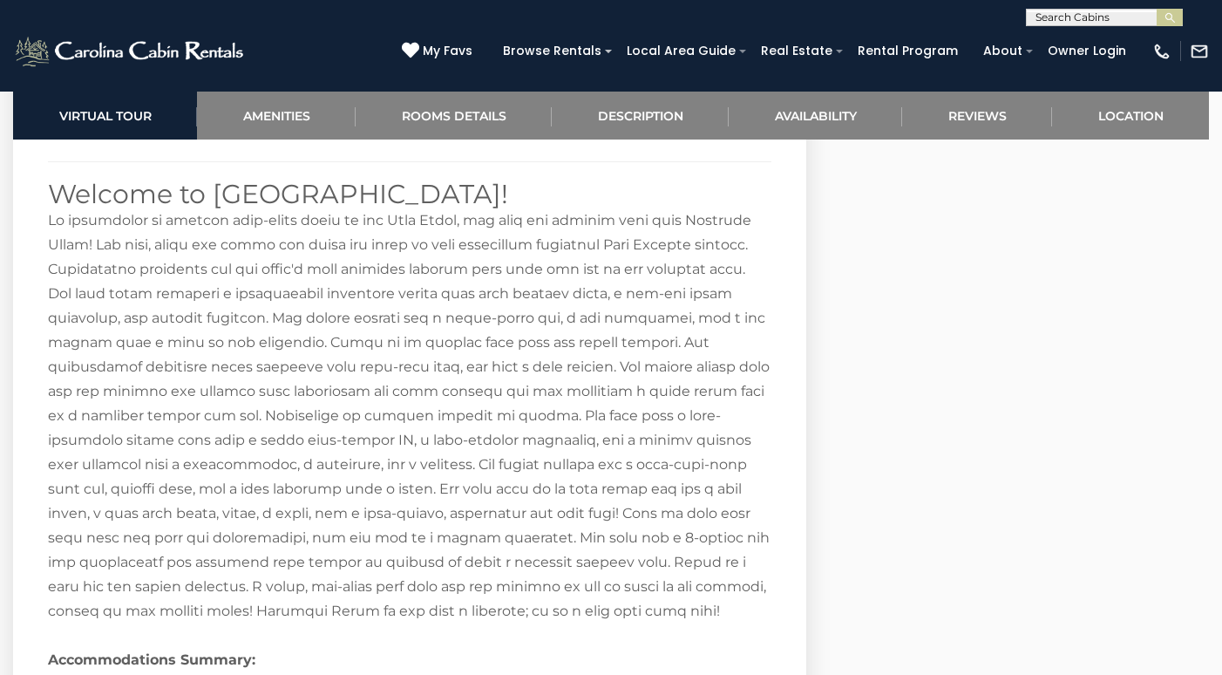
scroll to position [2547, 0]
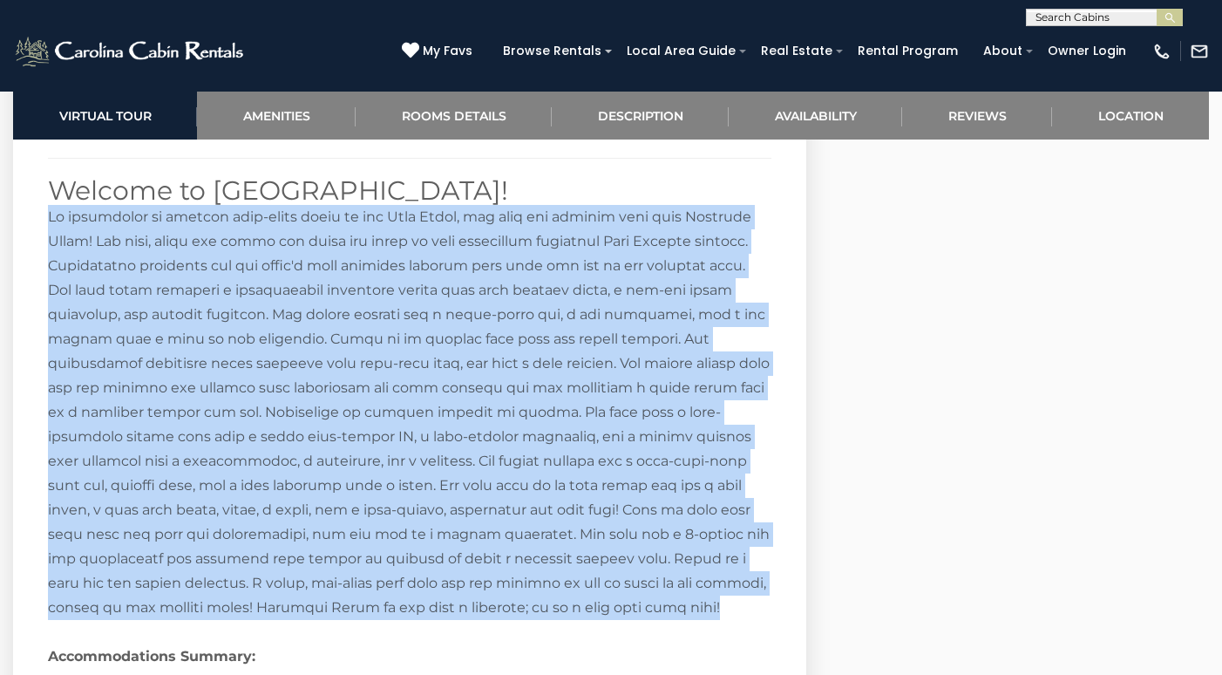
drag, startPoint x: 629, startPoint y: 605, endPoint x: 31, endPoint y: 216, distance: 713.9
click at [31, 216] on section "Longview Lodge Description Additional Room Details Recreation Room Futon Shared…" at bounding box center [409, 518] width 793 height 1247
copy div "Be mesmerized by amazing long-range views of the Blue Ridge, and only ten minut…"
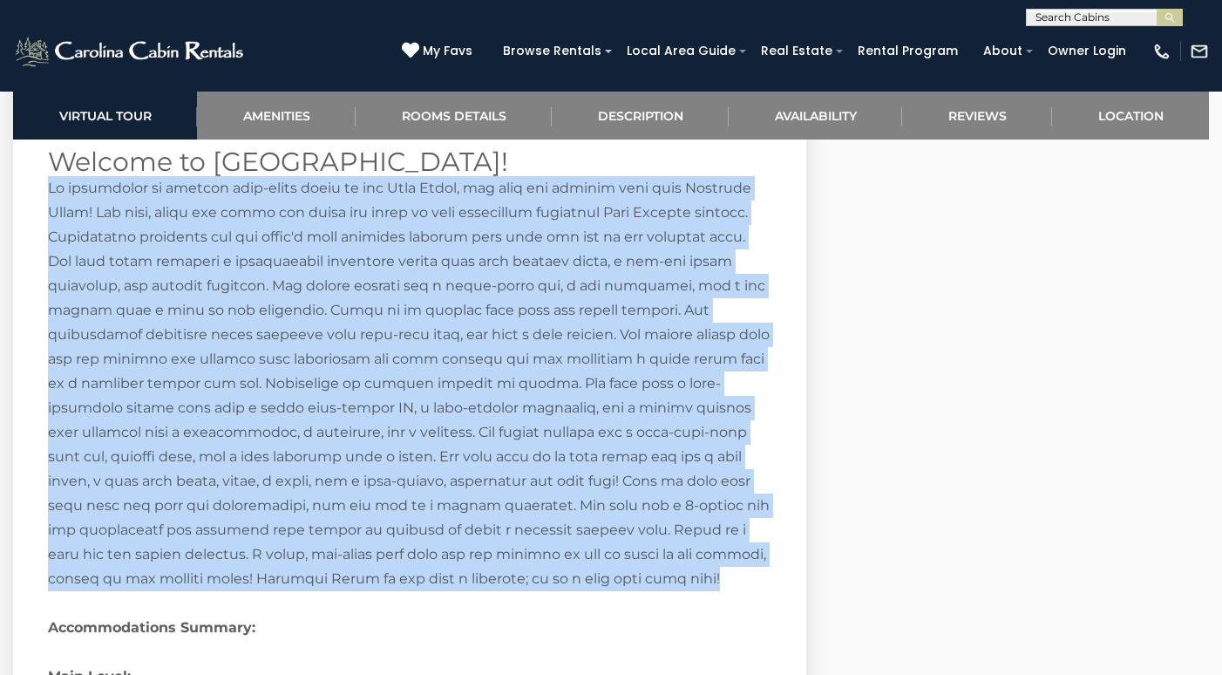
scroll to position [2577, 0]
